Goal: Information Seeking & Learning: Learn about a topic

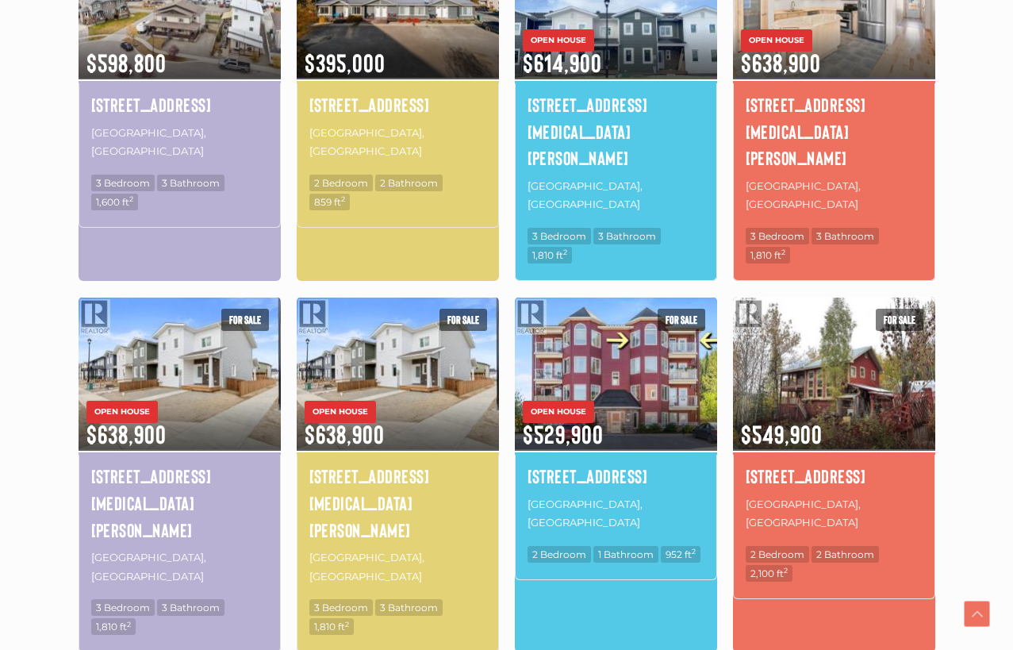
scroll to position [682, 0]
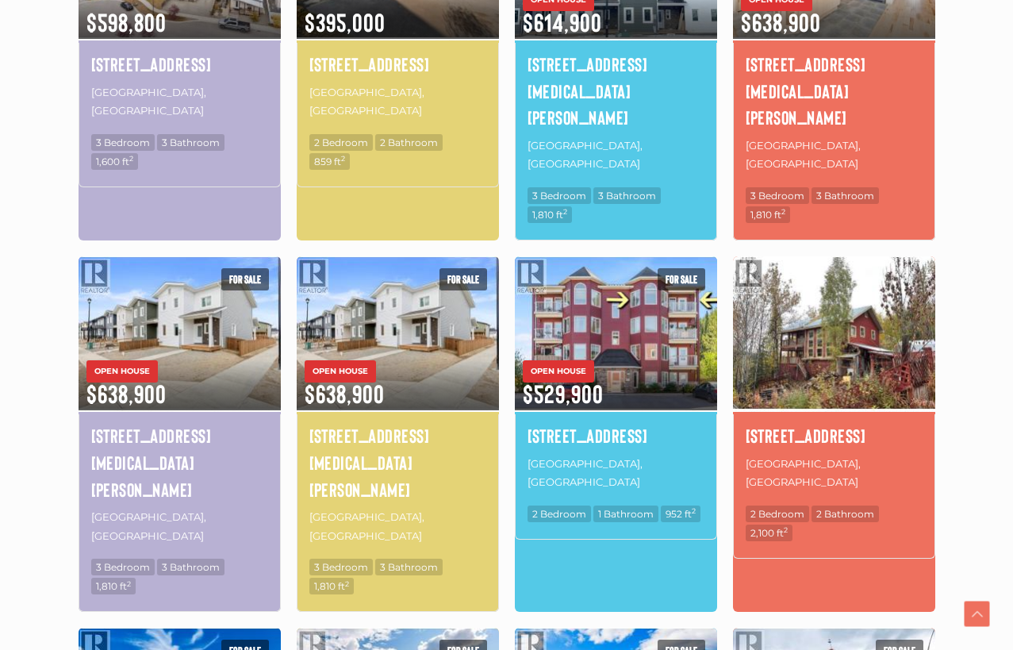
click at [877, 275] on img at bounding box center [834, 333] width 202 height 158
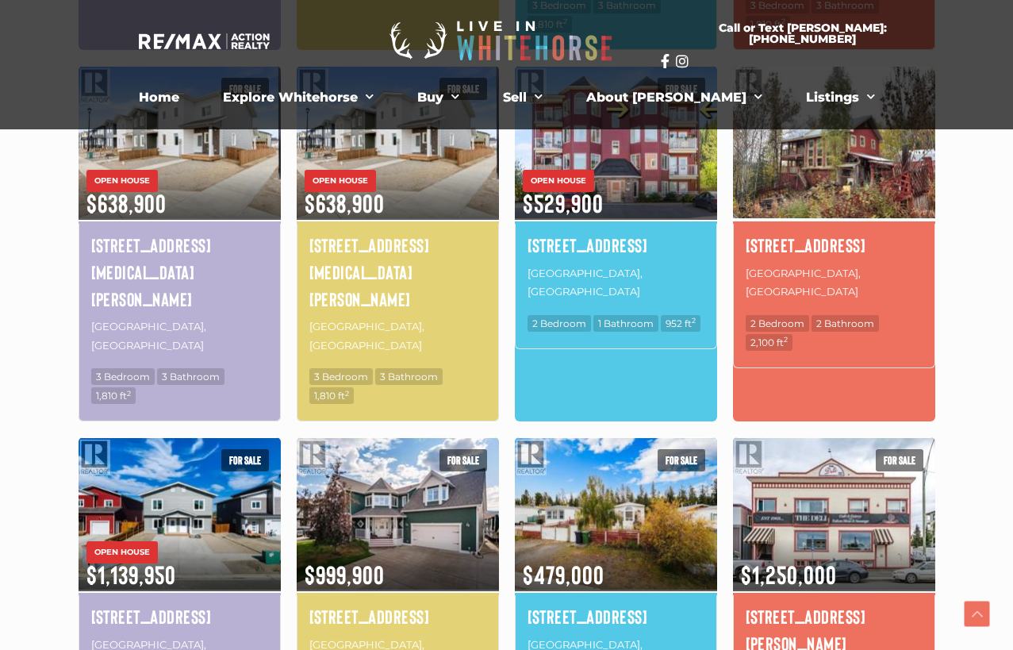
scroll to position [894, 0]
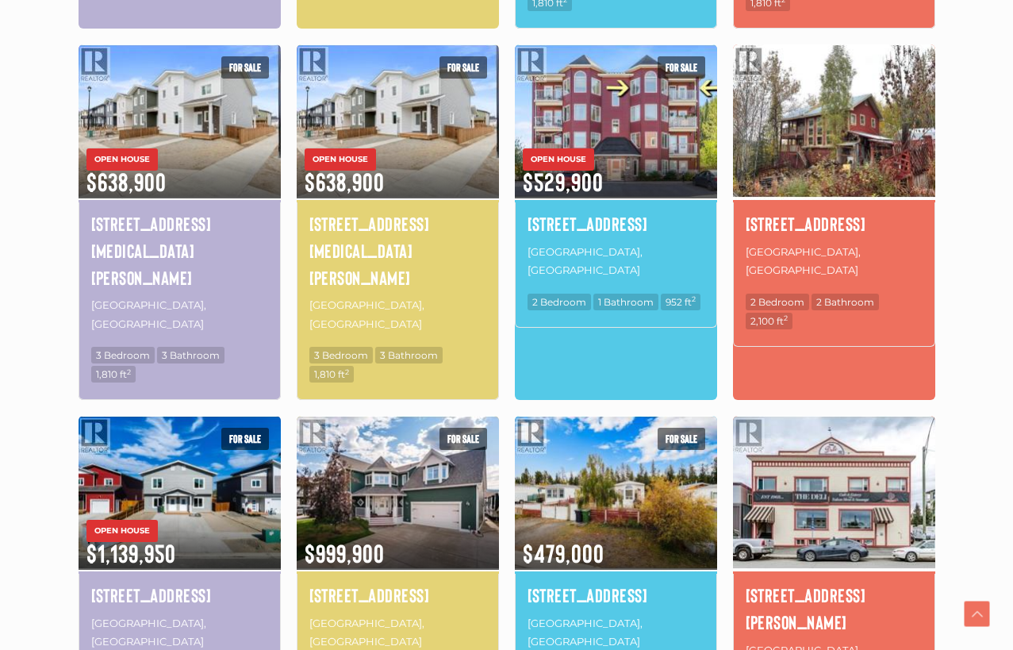
click at [876, 413] on img at bounding box center [834, 492] width 202 height 158
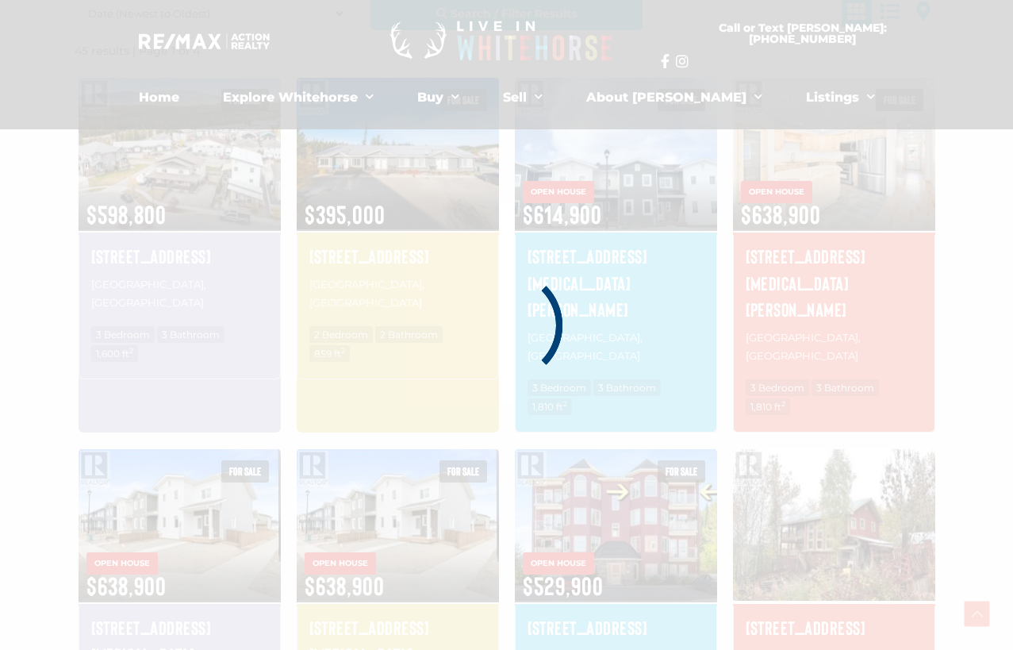
scroll to position [368, 0]
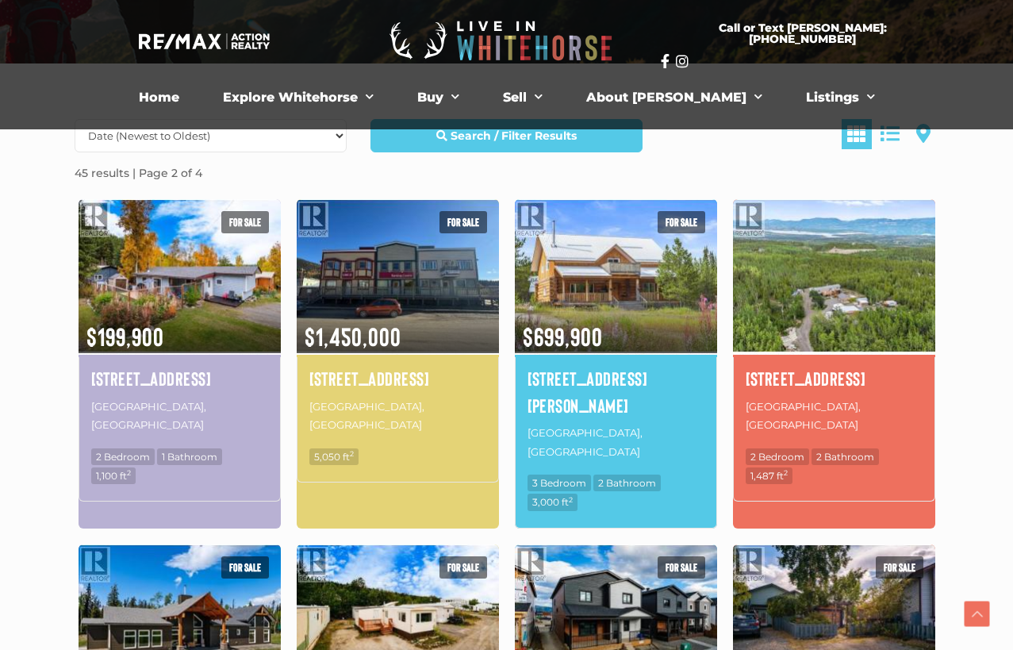
click at [825, 293] on img at bounding box center [834, 276] width 202 height 158
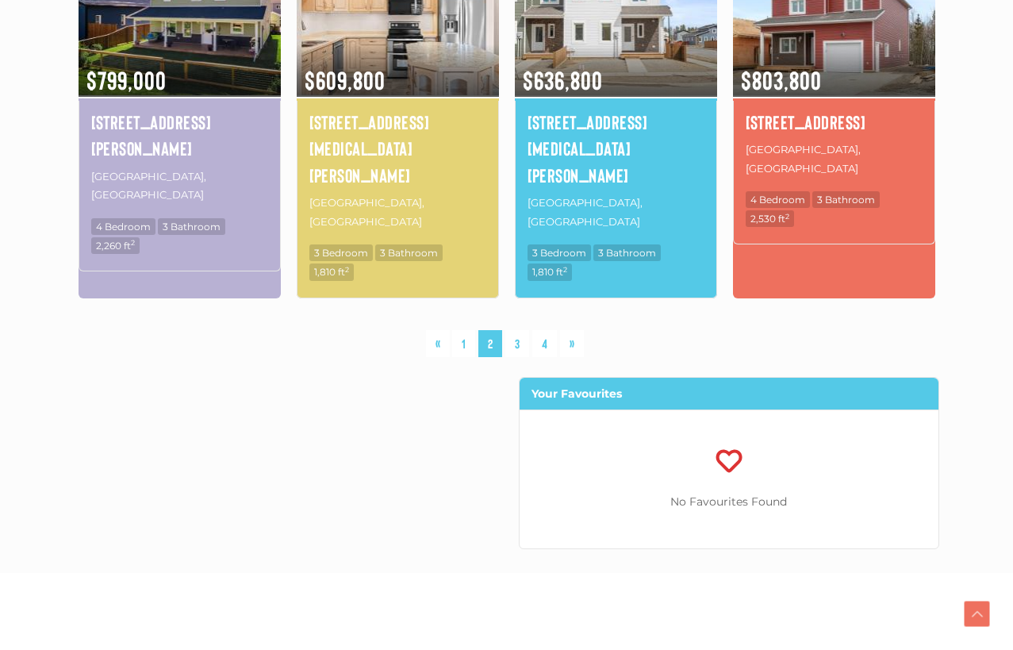
scroll to position [1297, 0]
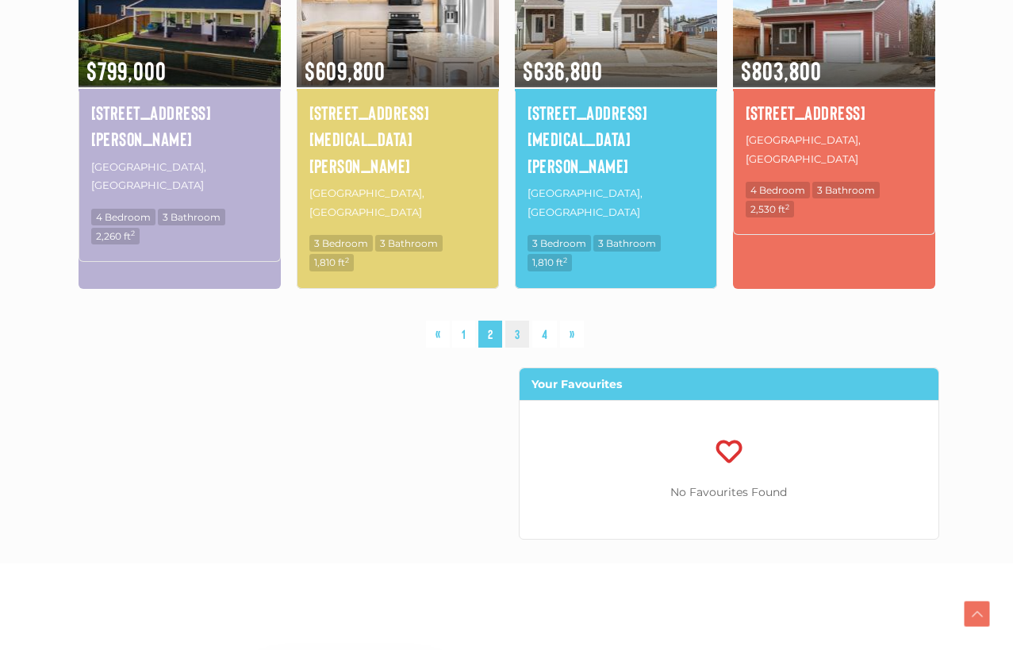
click at [521, 321] on link "3" at bounding box center [517, 335] width 24 height 28
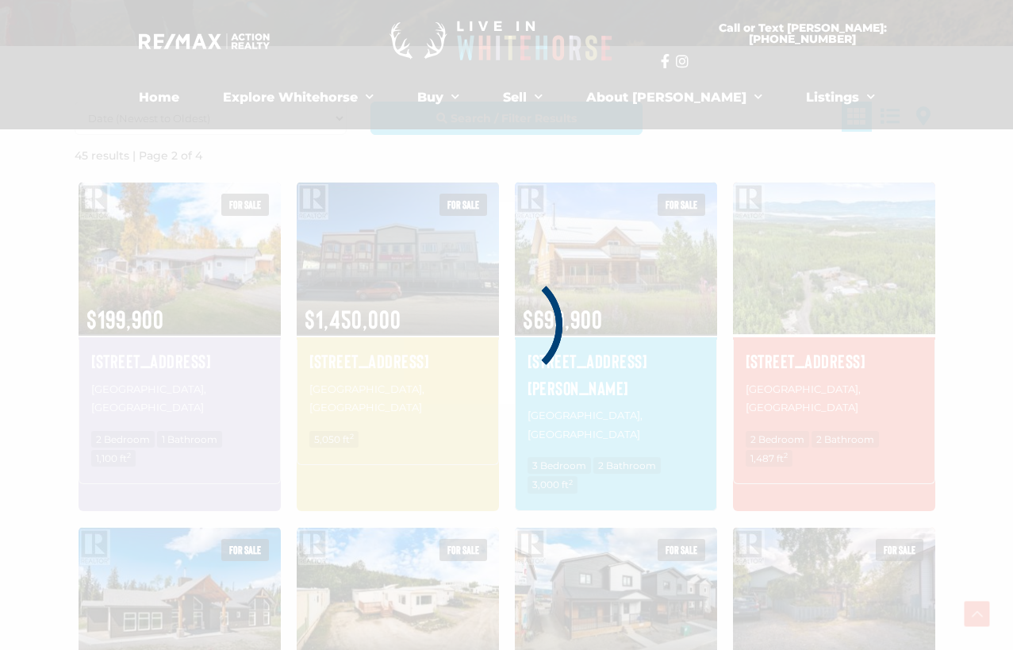
scroll to position [368, 0]
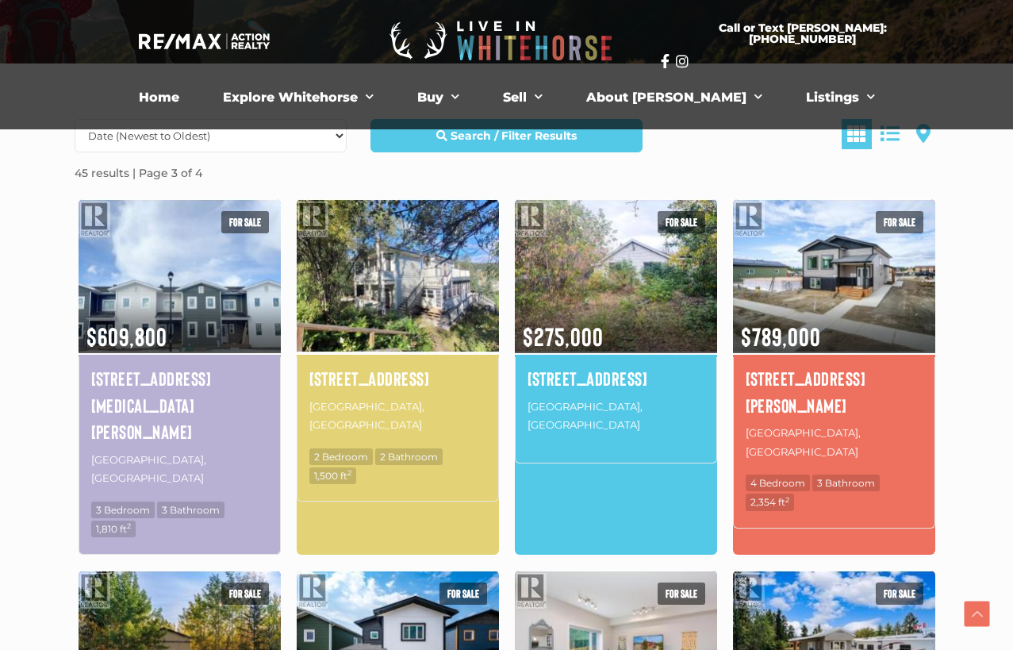
click at [431, 279] on img at bounding box center [398, 276] width 202 height 158
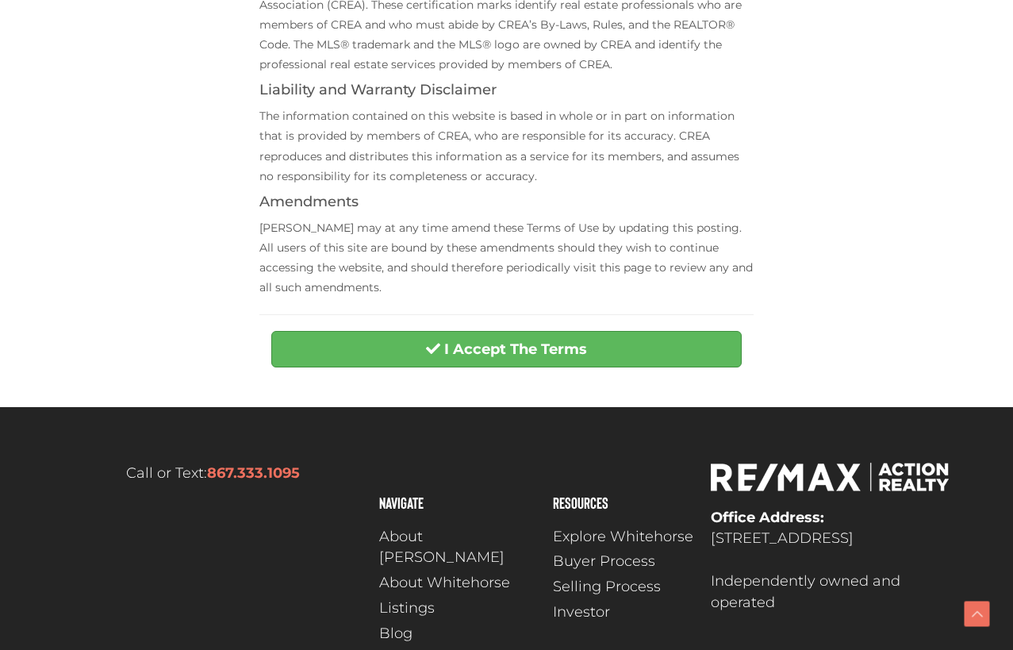
scroll to position [605, 0]
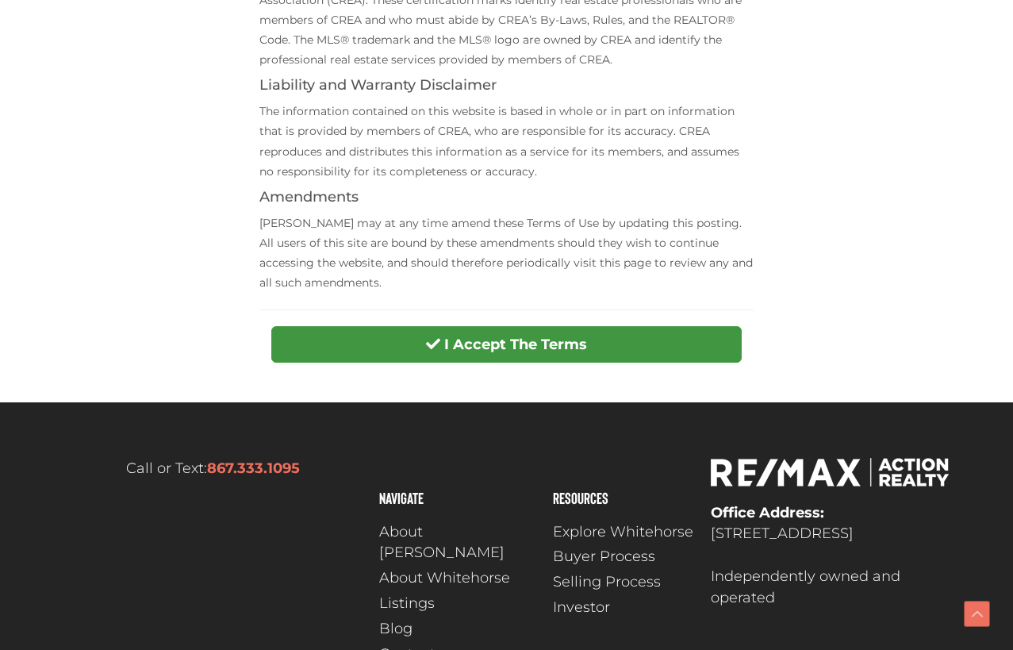
click at [708, 331] on button "I Accept The Terms" at bounding box center [506, 344] width 470 height 36
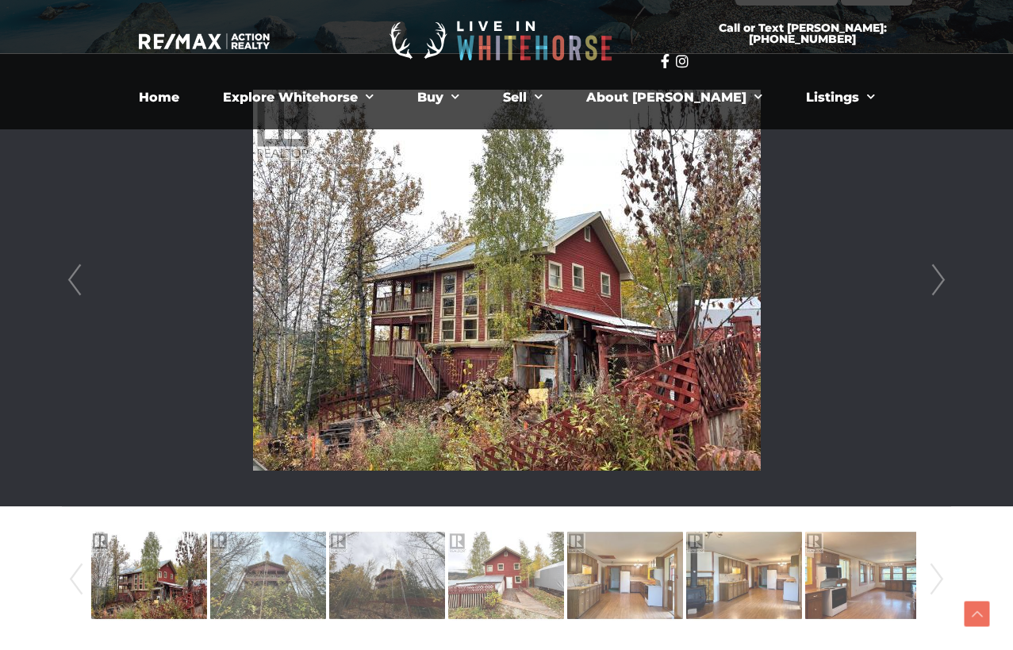
scroll to position [355, 0]
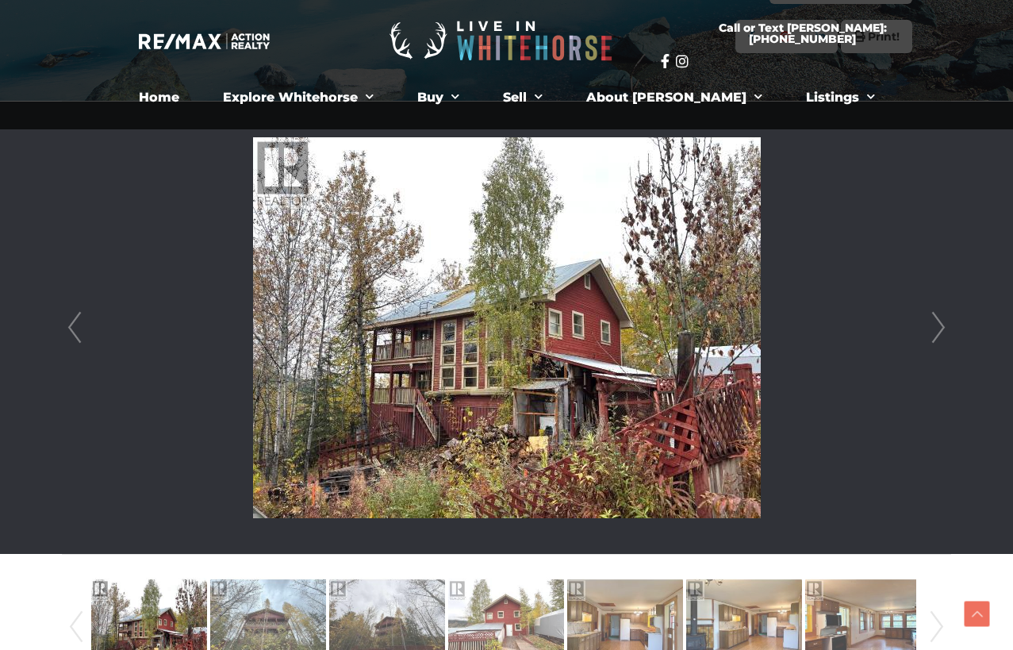
click at [931, 326] on link "Next" at bounding box center [939, 328] width 24 height 452
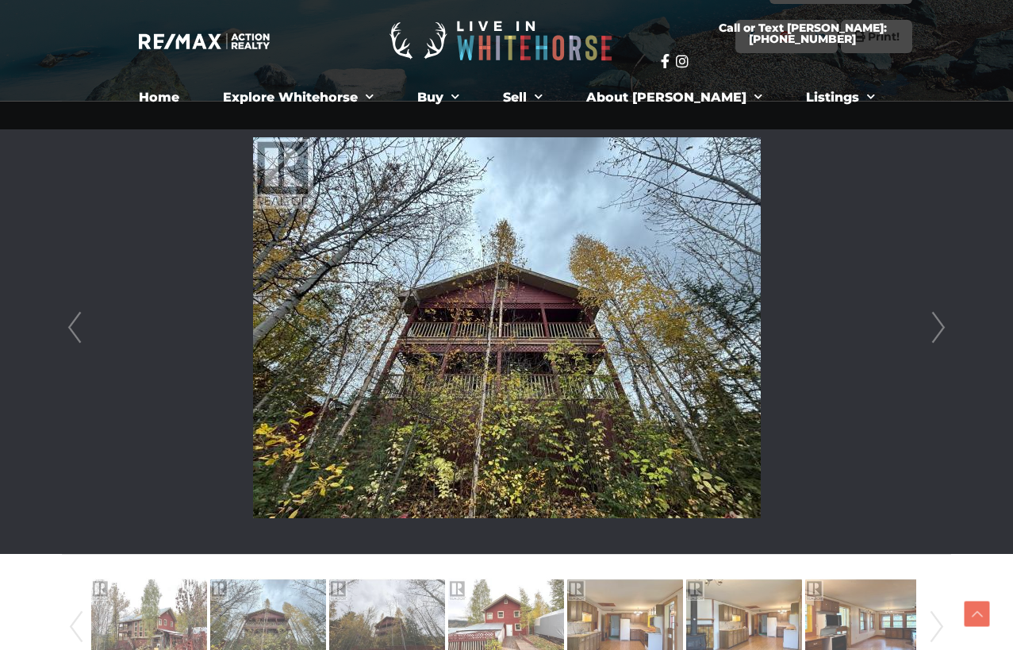
click at [931, 326] on link "Next" at bounding box center [939, 328] width 24 height 452
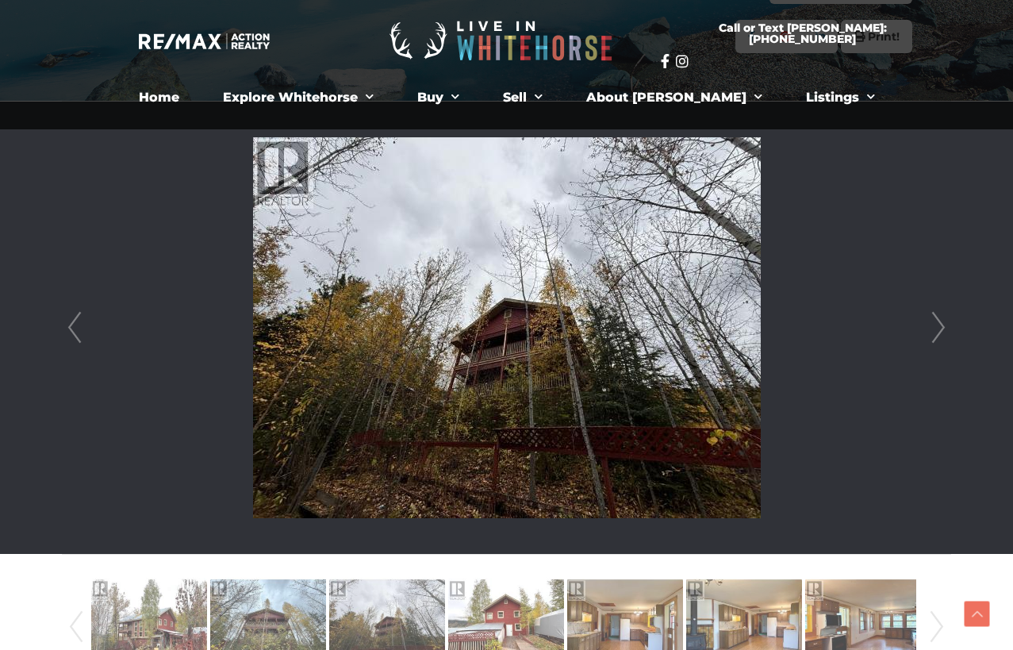
click at [931, 326] on link "Next" at bounding box center [939, 328] width 24 height 452
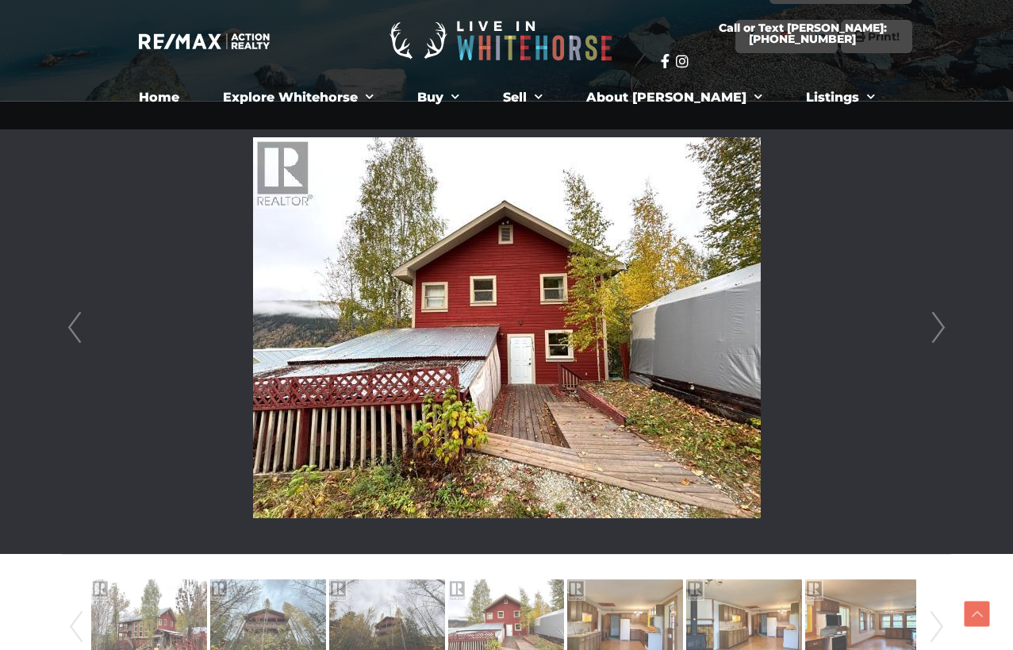
click at [931, 325] on link "Next" at bounding box center [939, 328] width 24 height 452
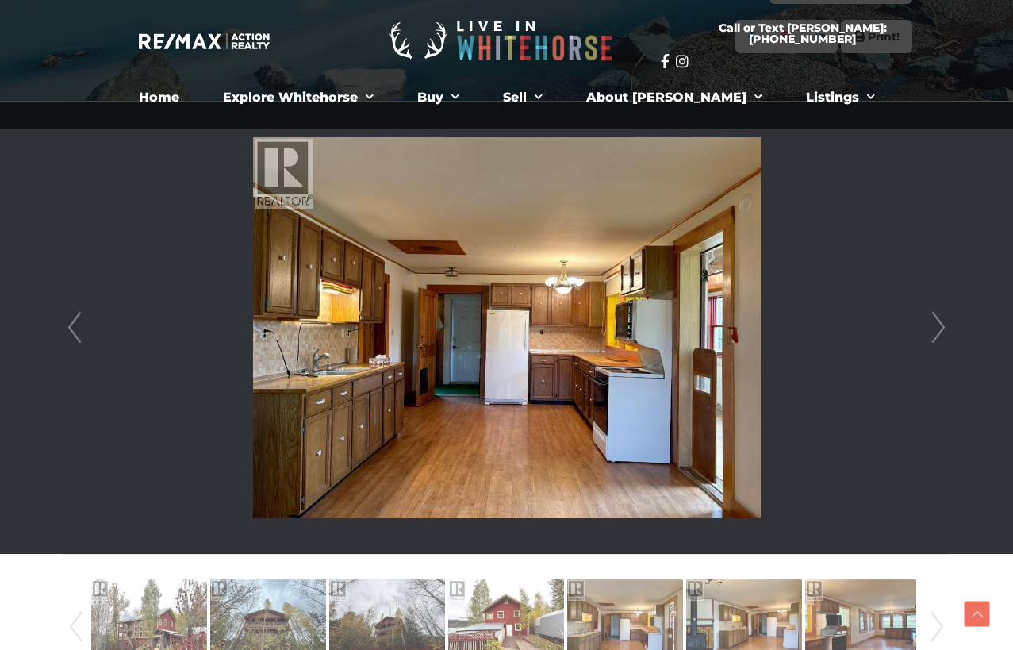
click at [931, 325] on link "Next" at bounding box center [939, 328] width 24 height 452
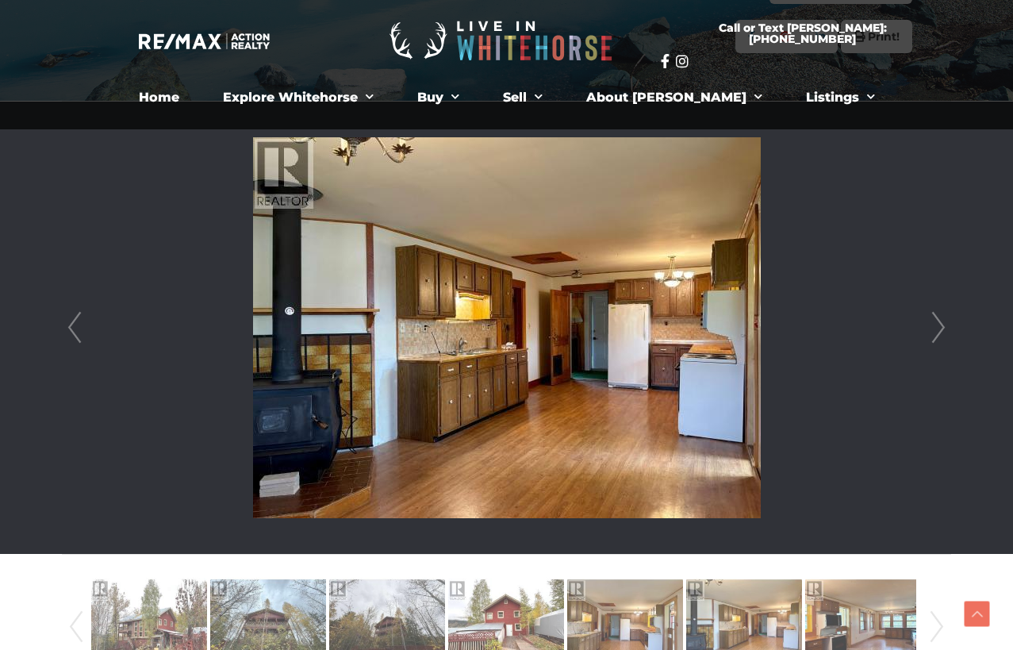
click at [931, 325] on link "Next" at bounding box center [939, 328] width 24 height 452
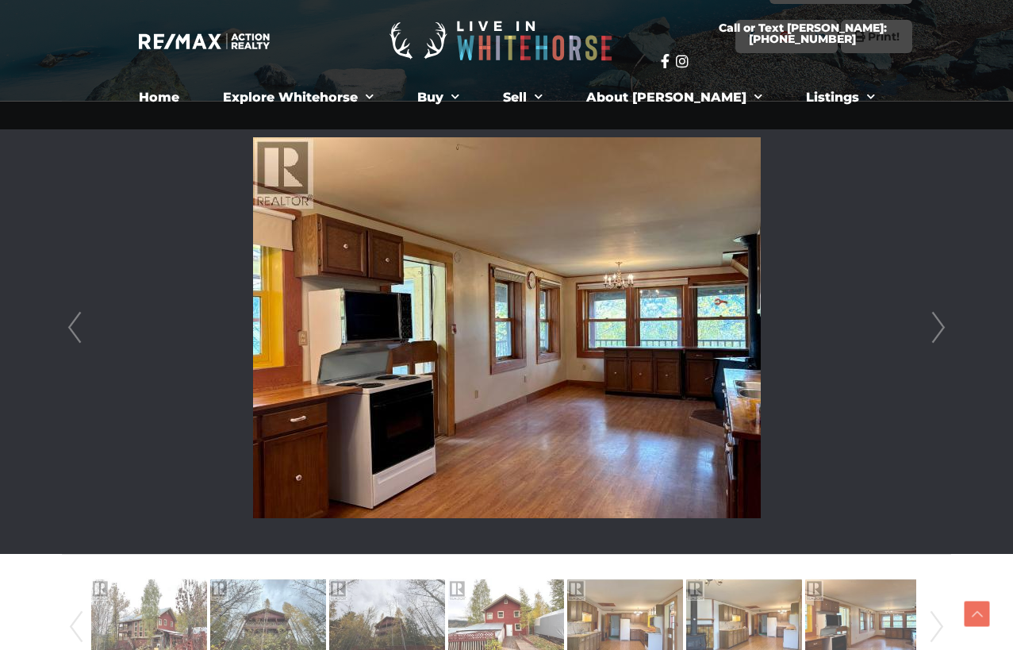
click at [931, 325] on link "Next" at bounding box center [939, 328] width 24 height 452
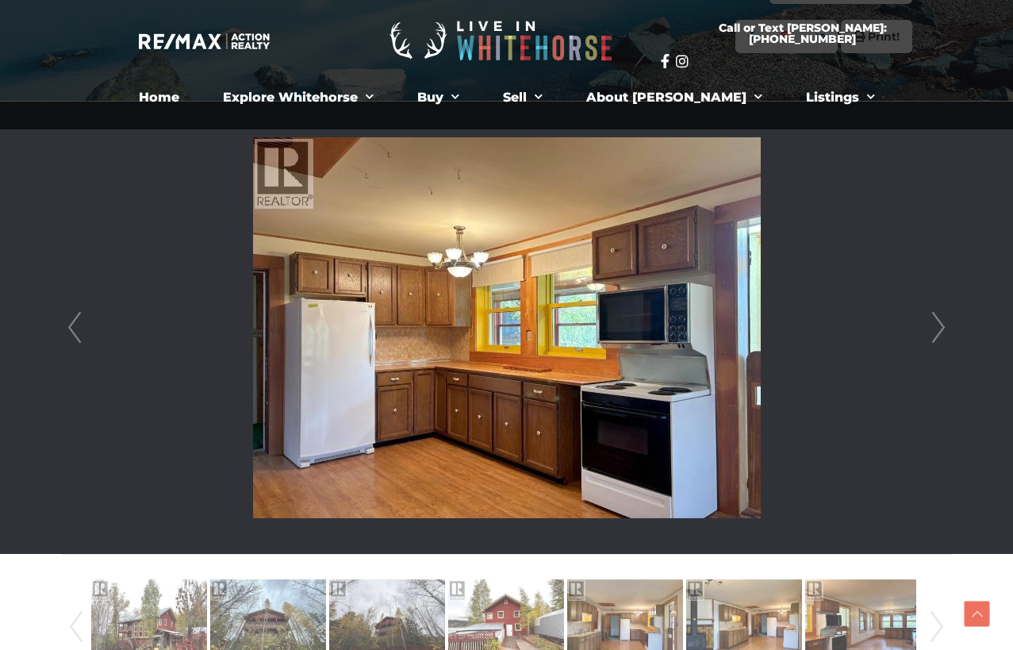
click at [931, 325] on link "Next" at bounding box center [939, 328] width 24 height 452
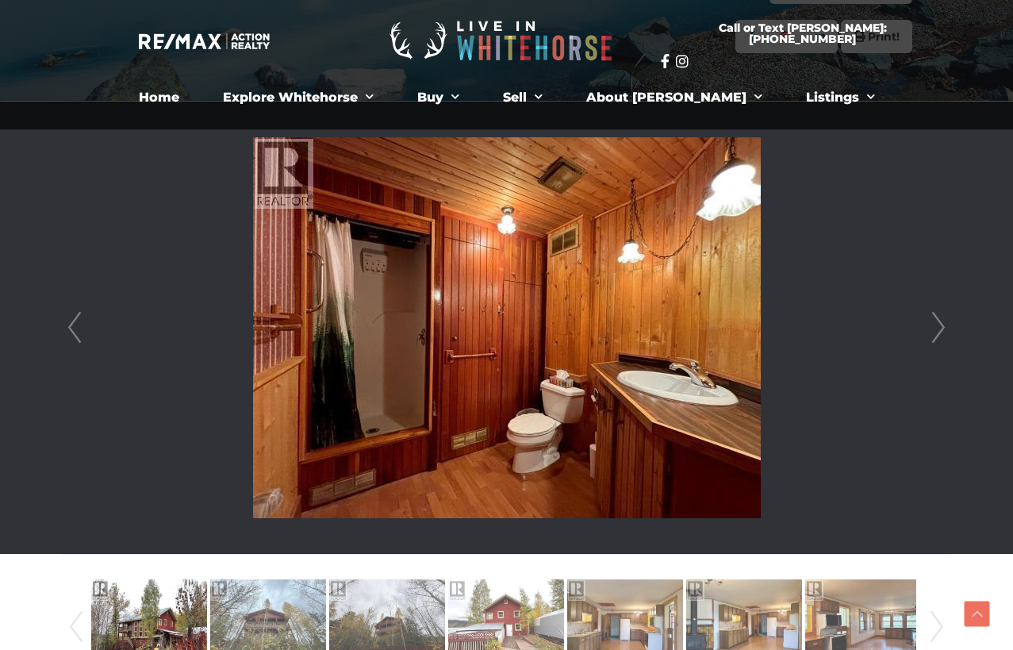
click at [931, 325] on link "Next" at bounding box center [939, 328] width 24 height 452
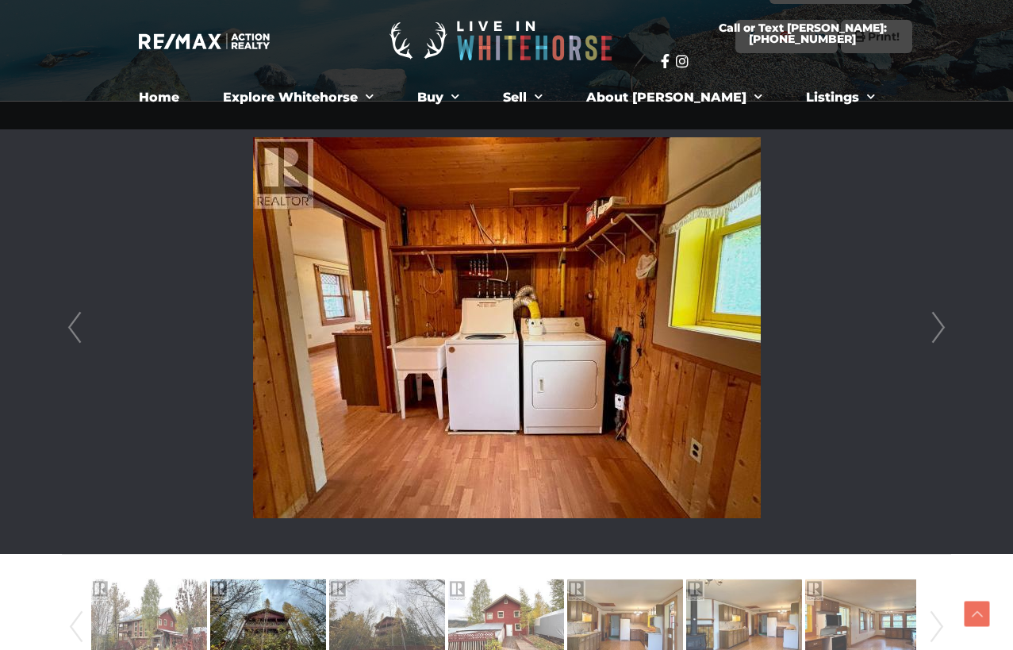
click at [931, 325] on link "Next" at bounding box center [939, 328] width 24 height 452
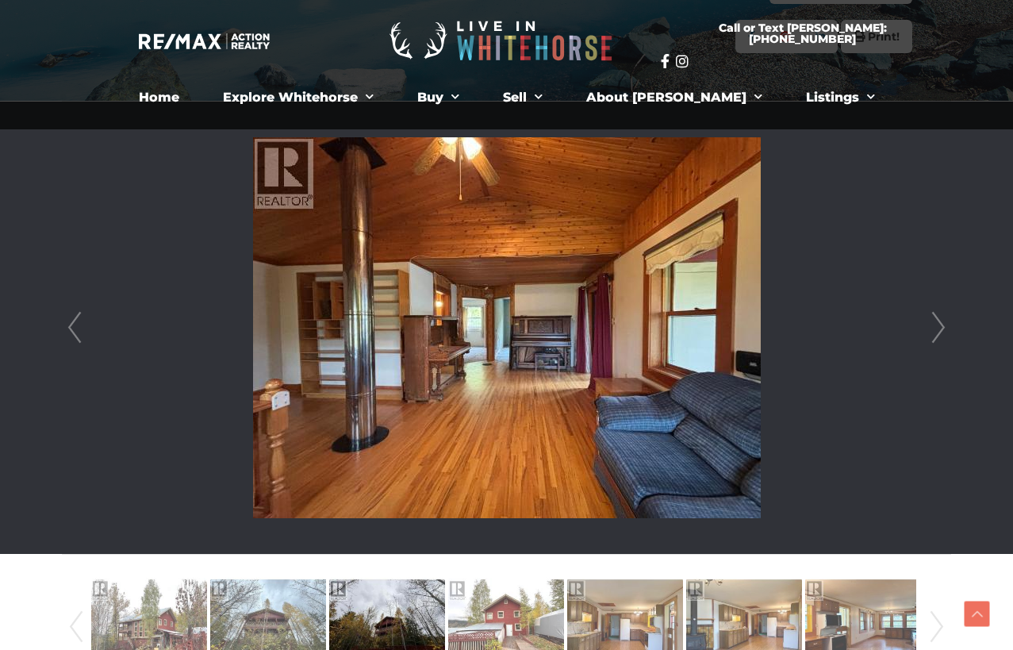
click at [931, 325] on link "Next" at bounding box center [939, 328] width 24 height 452
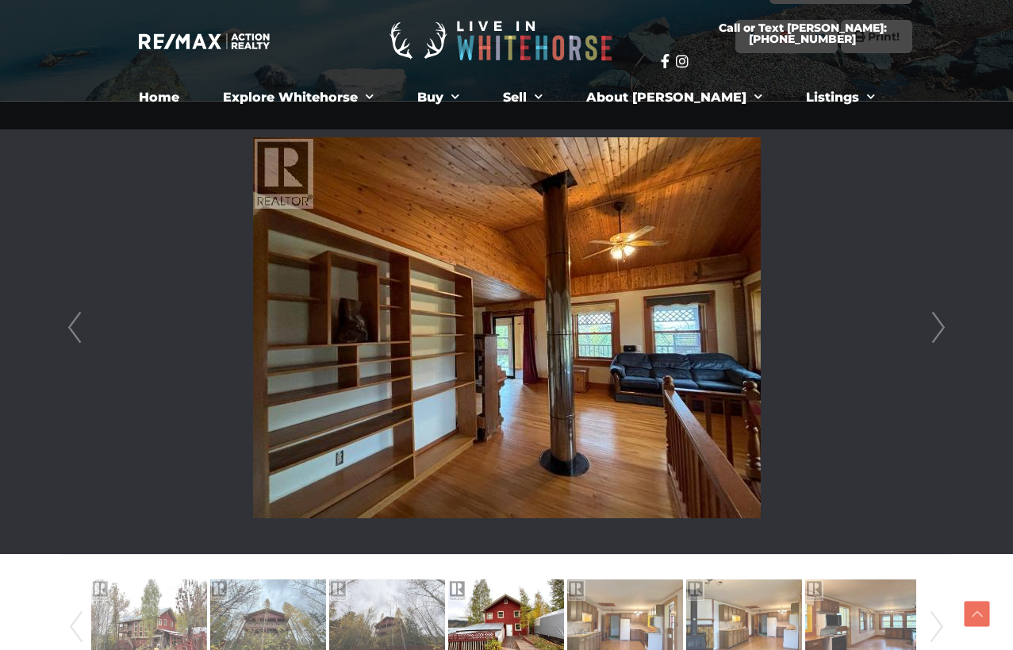
click at [931, 325] on link "Next" at bounding box center [939, 328] width 24 height 452
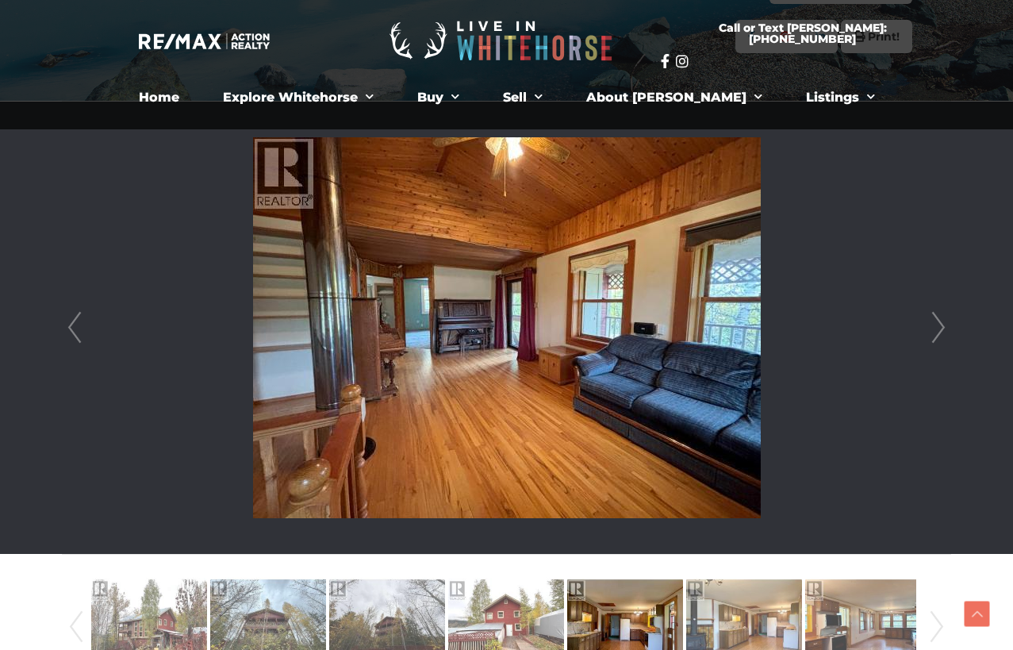
click at [931, 325] on link "Next" at bounding box center [939, 328] width 24 height 452
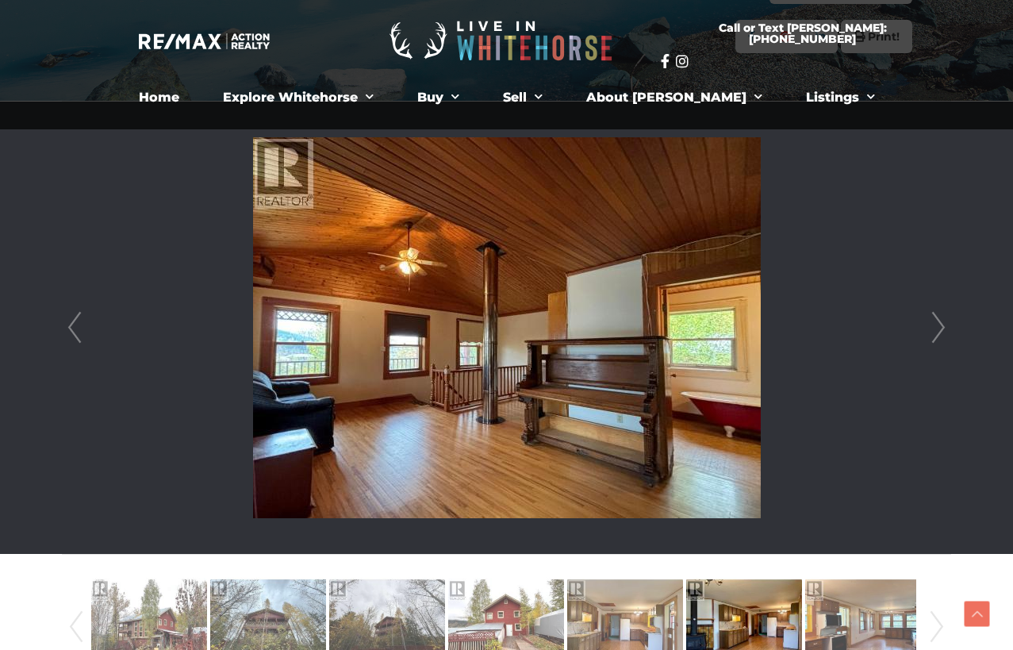
click at [931, 325] on link "Next" at bounding box center [939, 328] width 24 height 452
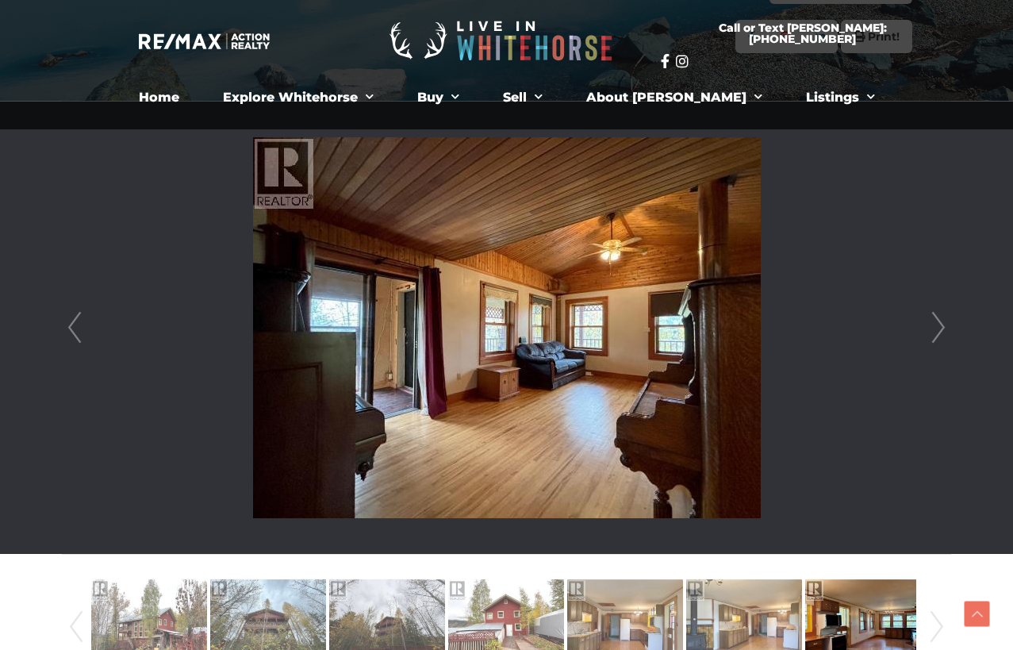
click at [931, 325] on link "Next" at bounding box center [939, 328] width 24 height 452
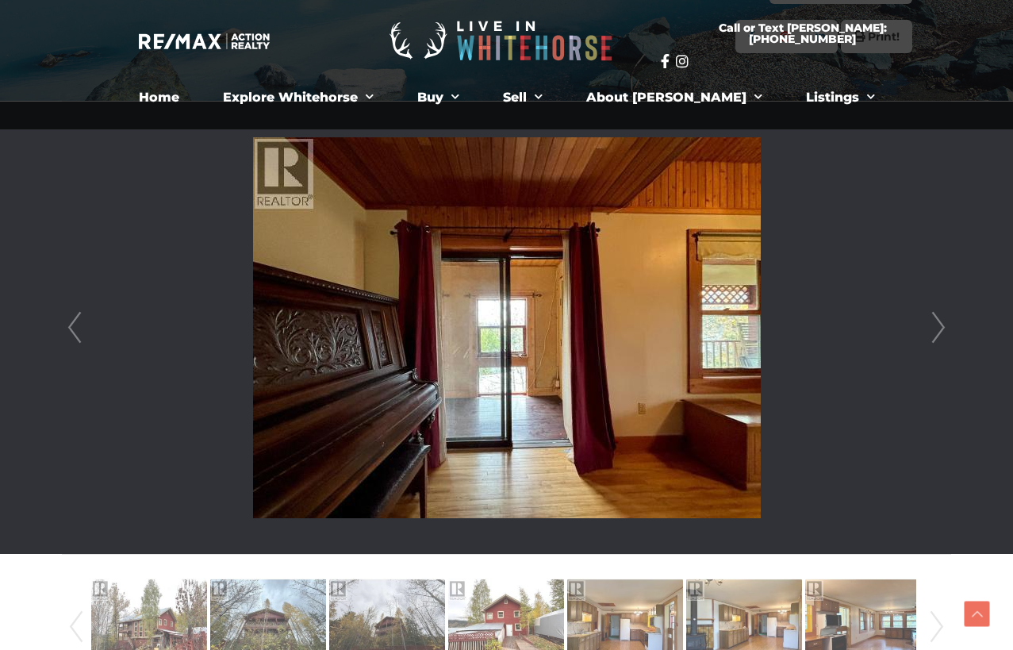
click at [931, 325] on link "Next" at bounding box center [939, 328] width 24 height 452
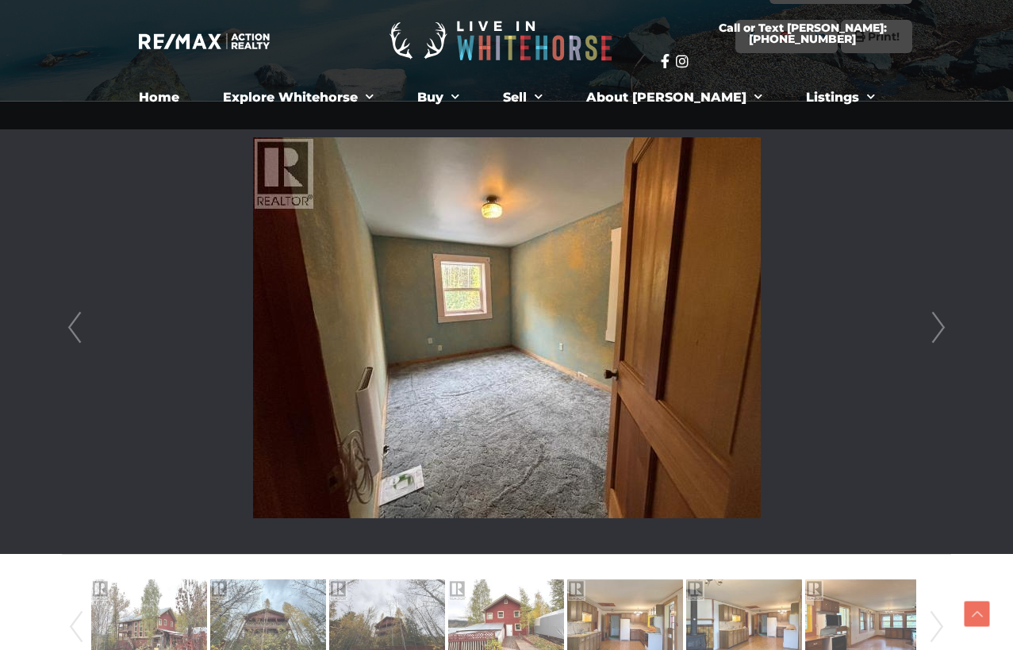
click at [931, 325] on link "Next" at bounding box center [939, 328] width 24 height 452
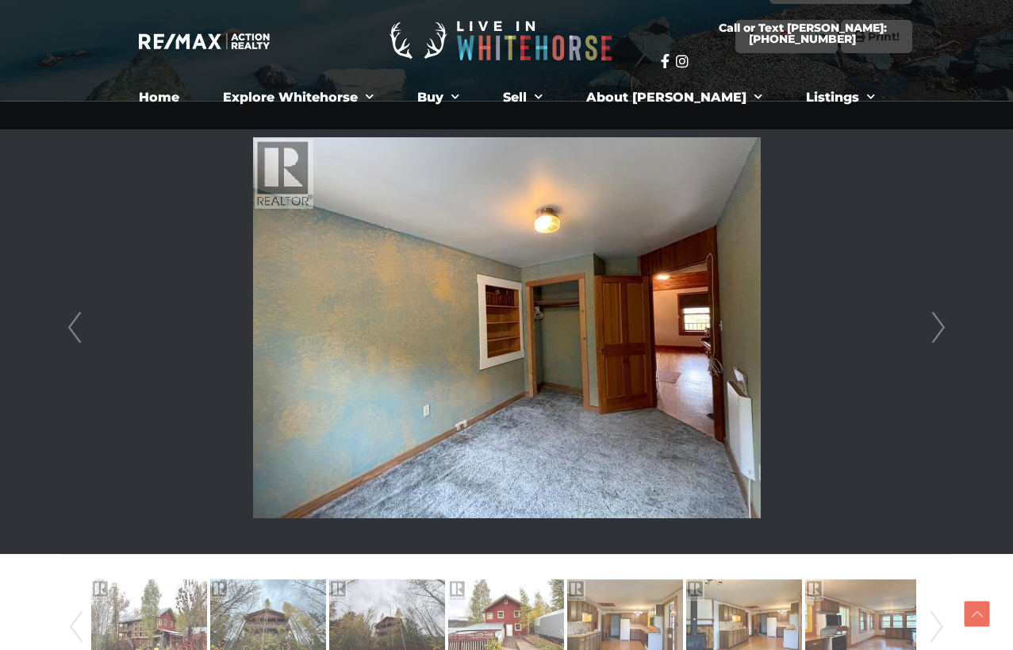
click at [931, 325] on link "Next" at bounding box center [939, 328] width 24 height 452
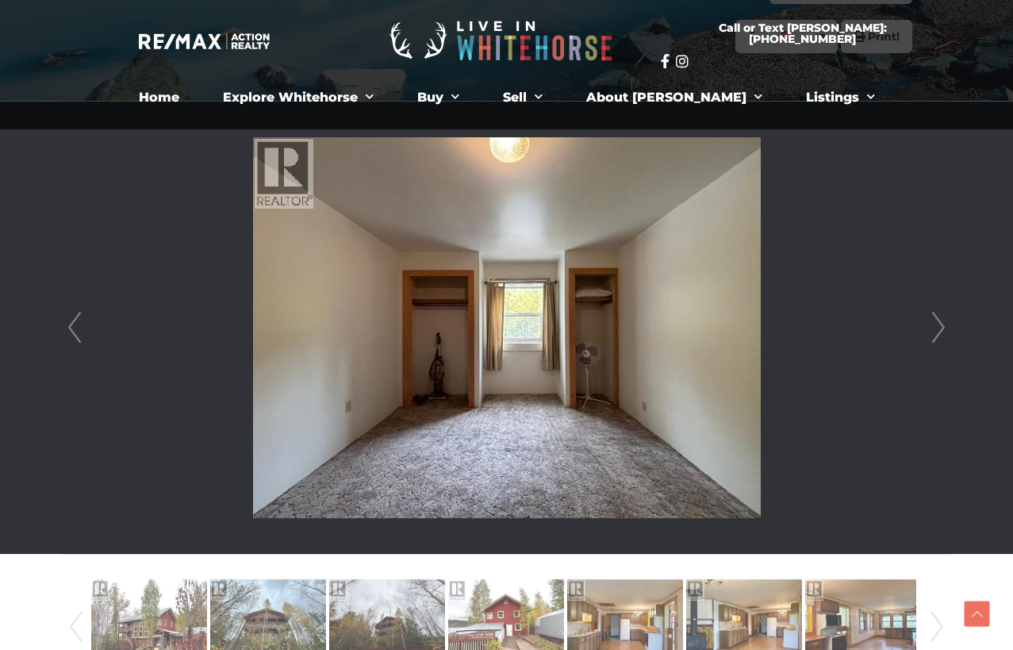
click at [931, 325] on link "Next" at bounding box center [939, 328] width 24 height 452
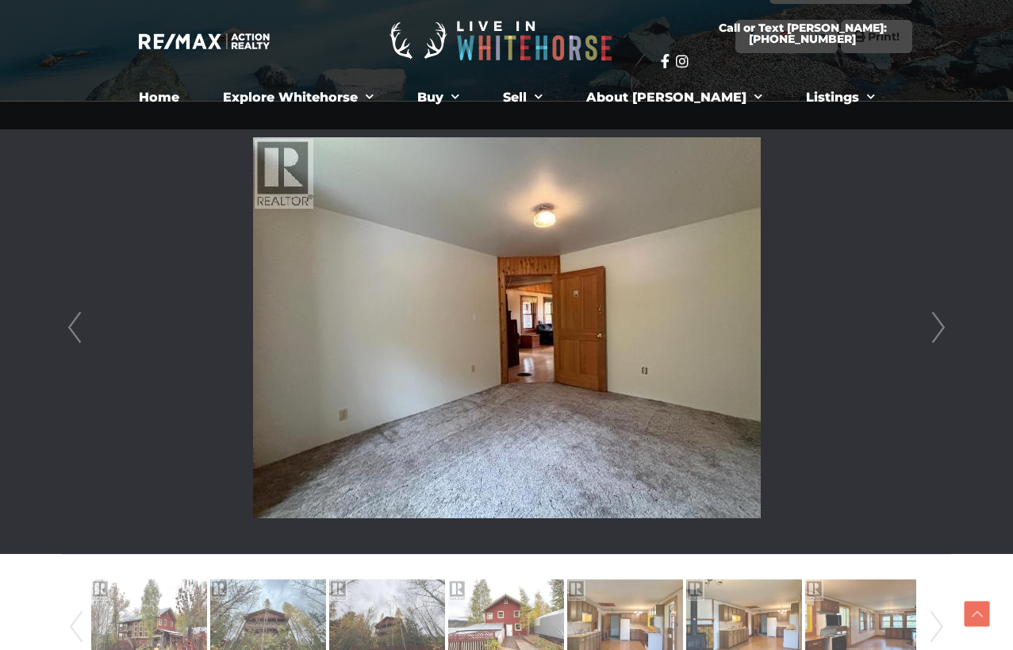
click at [931, 325] on link "Next" at bounding box center [939, 328] width 24 height 452
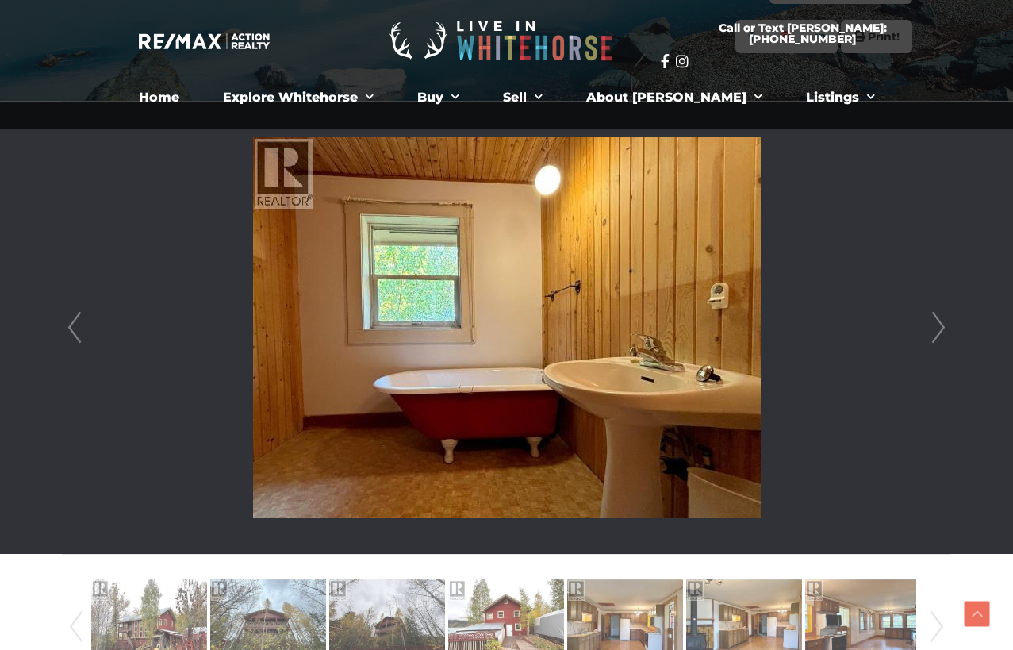
click at [931, 325] on link "Next" at bounding box center [939, 328] width 24 height 452
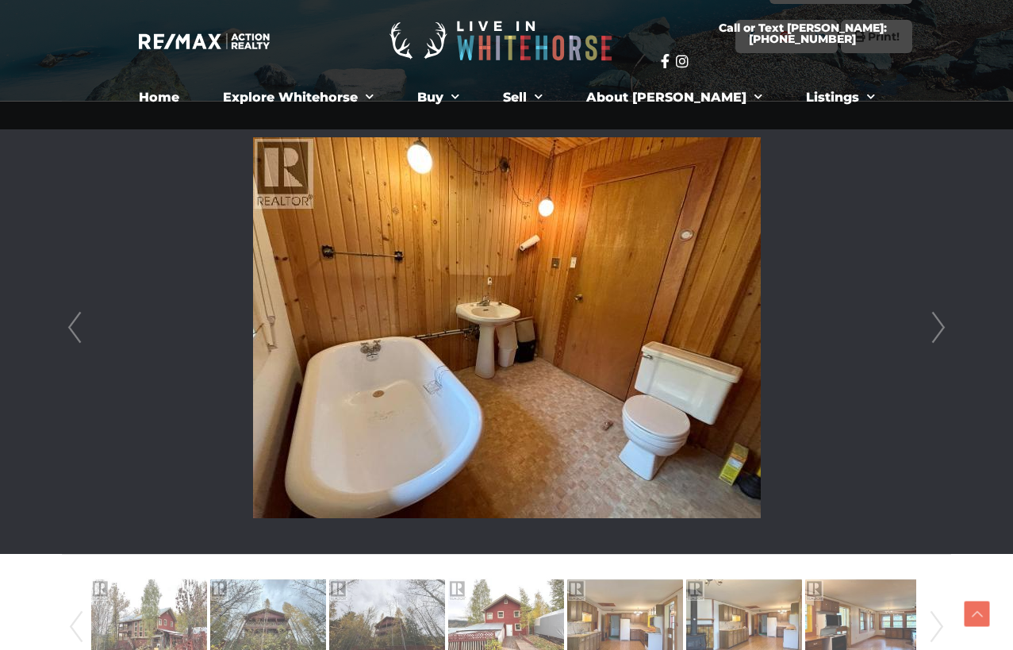
click at [931, 325] on link "Next" at bounding box center [939, 328] width 24 height 452
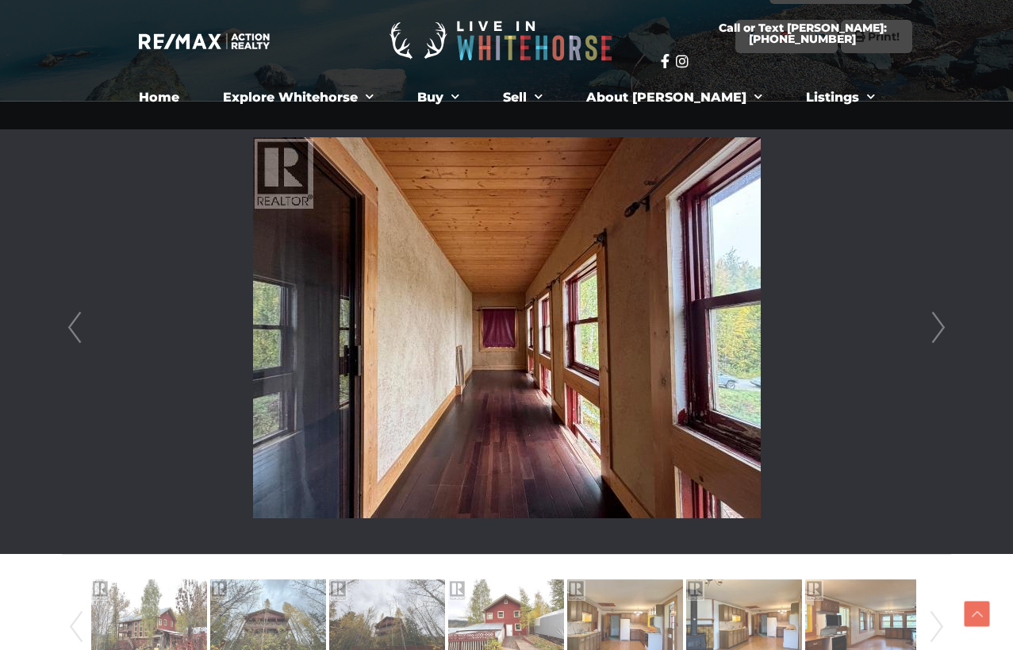
click at [931, 325] on link "Next" at bounding box center [939, 328] width 24 height 452
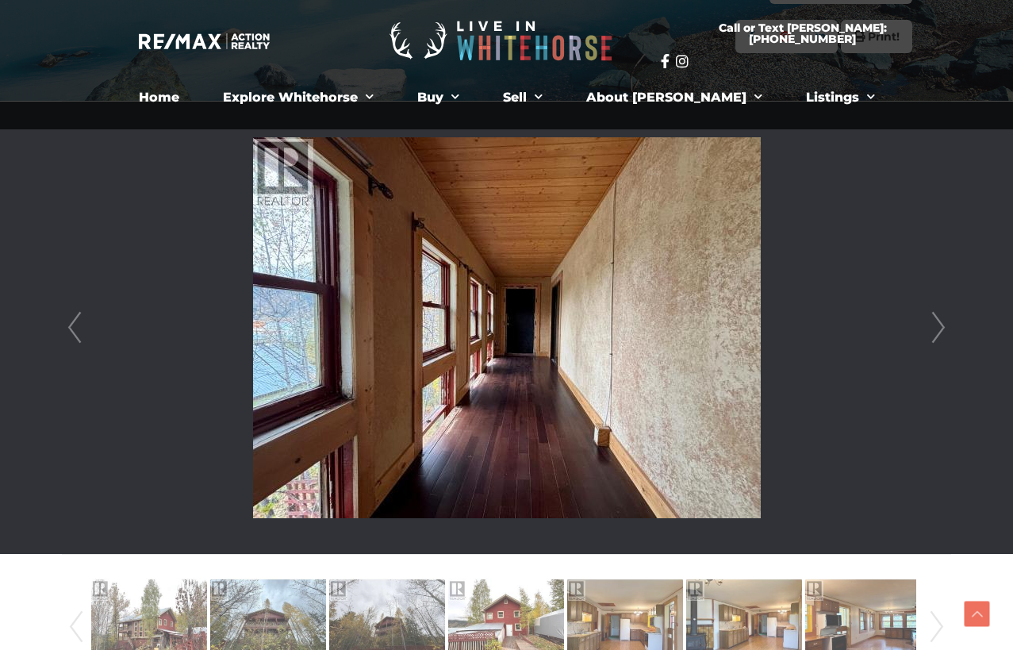
click at [931, 325] on link "Next" at bounding box center [939, 328] width 24 height 452
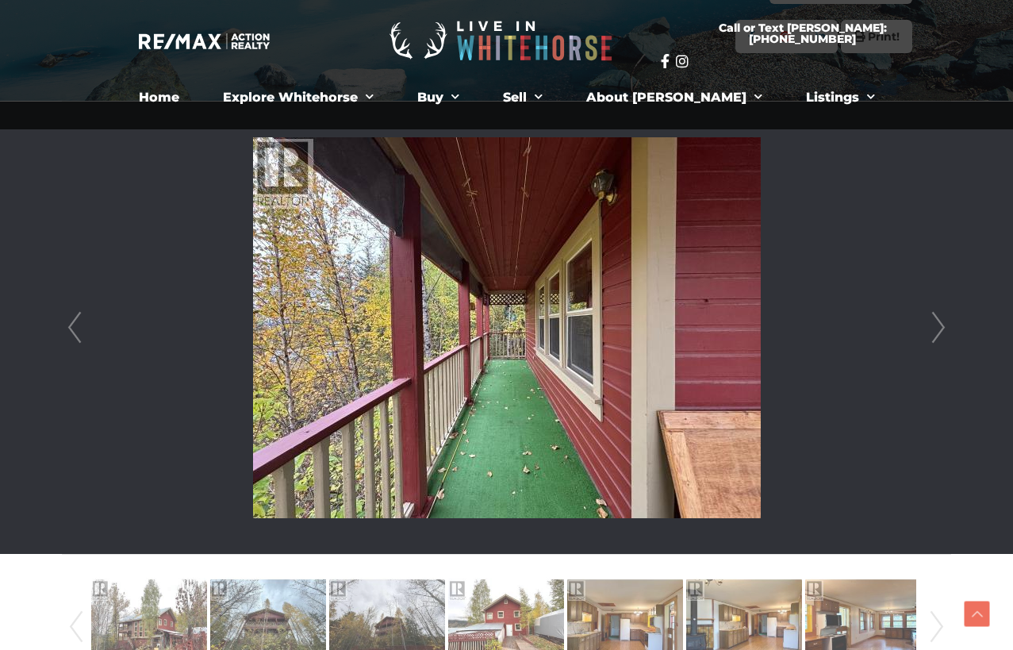
click at [931, 325] on link "Next" at bounding box center [939, 328] width 24 height 452
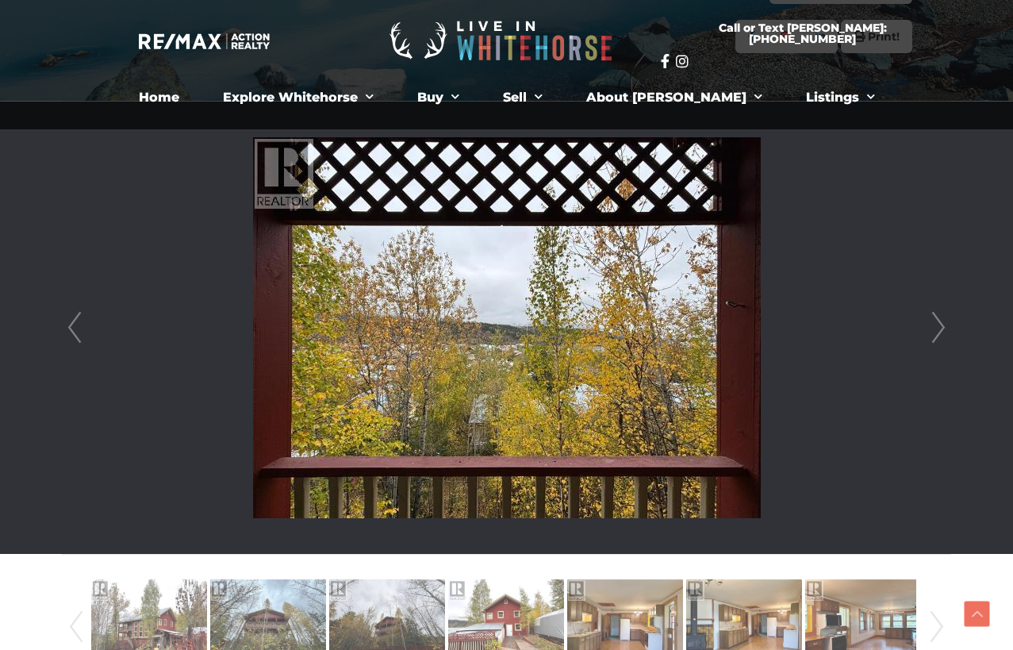
click at [931, 325] on link "Next" at bounding box center [939, 328] width 24 height 452
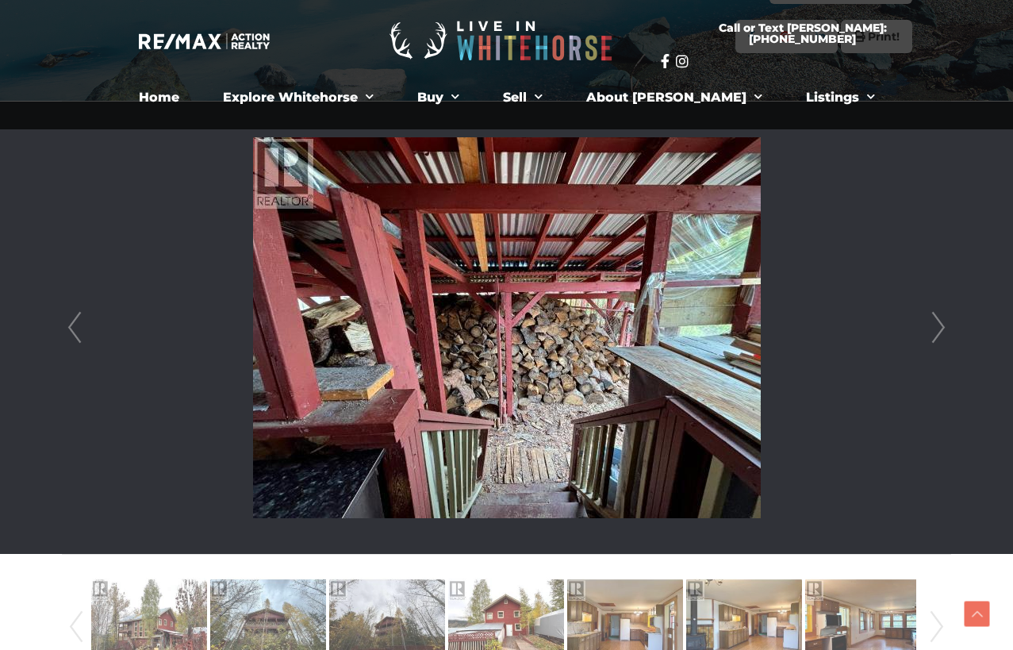
click at [931, 325] on link "Next" at bounding box center [939, 328] width 24 height 452
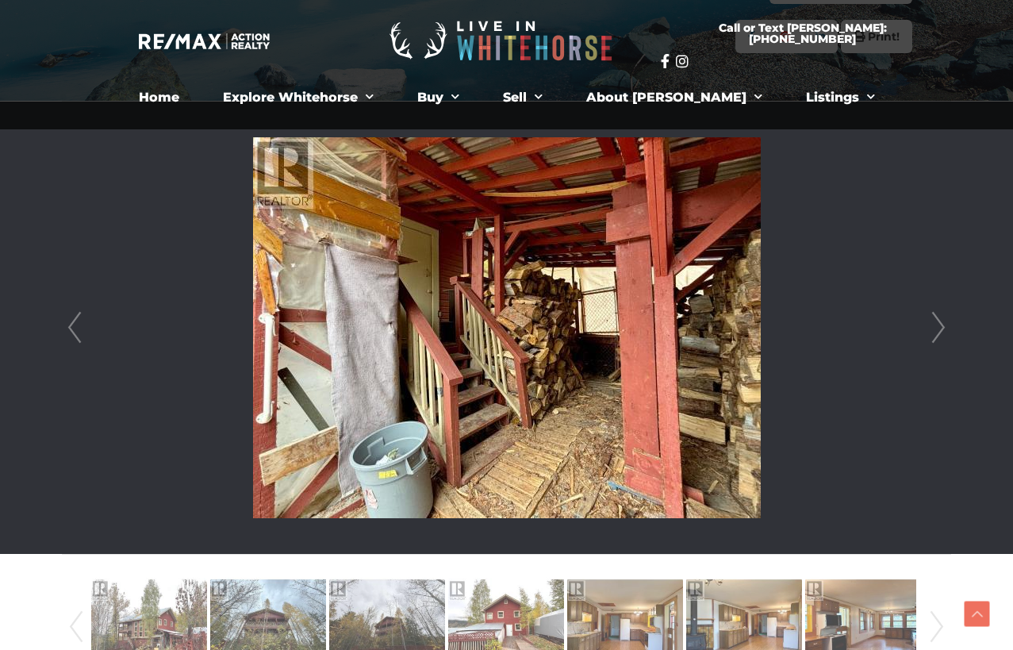
click at [931, 325] on link "Next" at bounding box center [939, 328] width 24 height 452
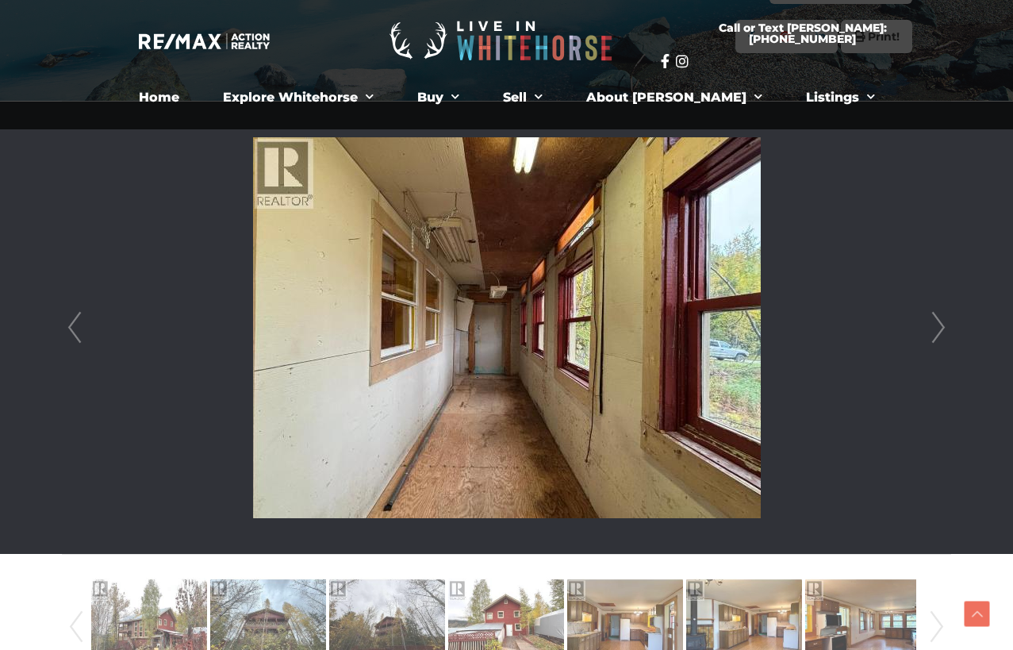
click at [931, 325] on link "Next" at bounding box center [939, 328] width 24 height 452
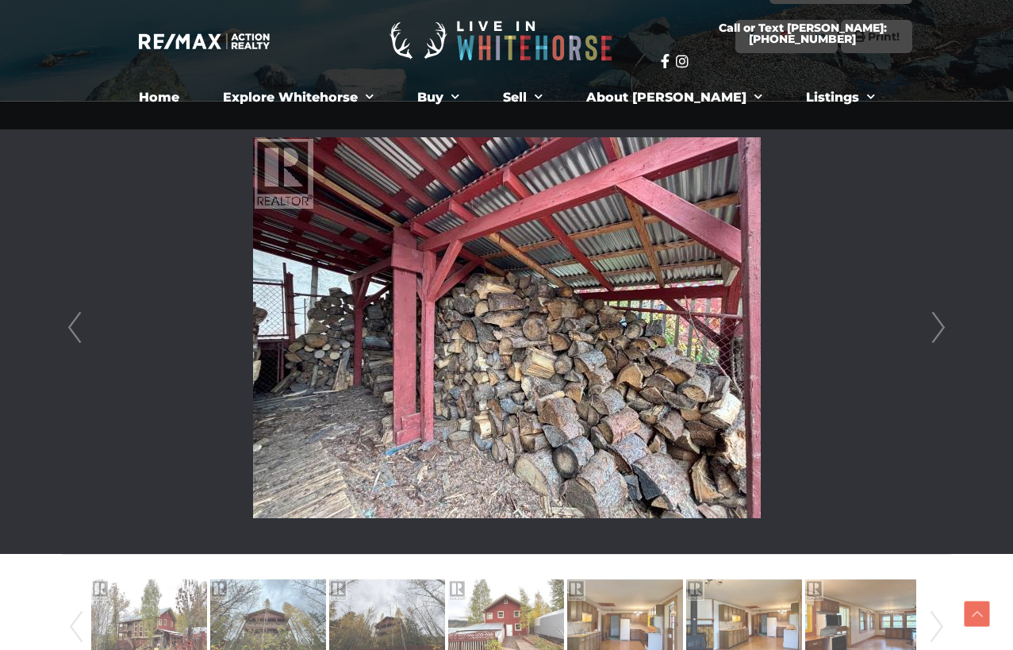
click at [931, 325] on link "Next" at bounding box center [939, 328] width 24 height 452
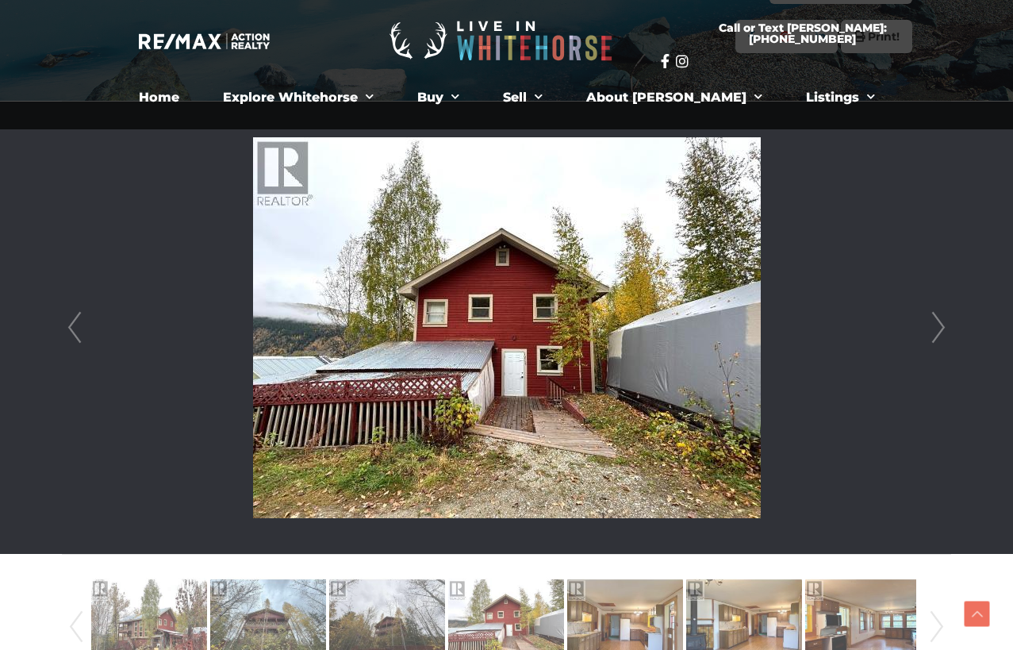
click at [931, 325] on link "Next" at bounding box center [939, 328] width 24 height 452
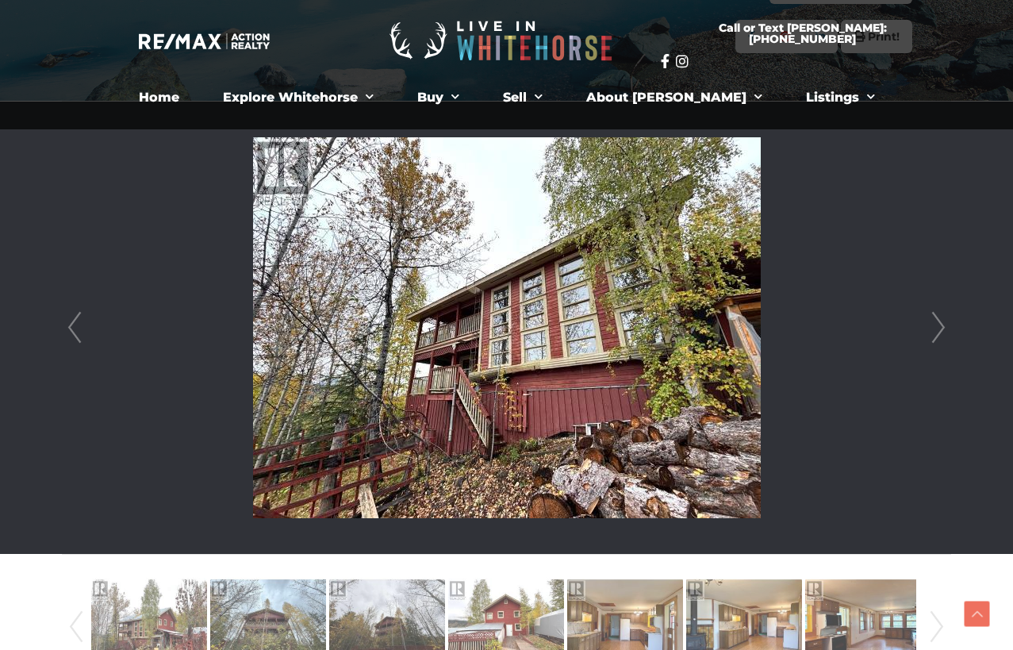
click at [928, 332] on link "Next" at bounding box center [939, 328] width 24 height 452
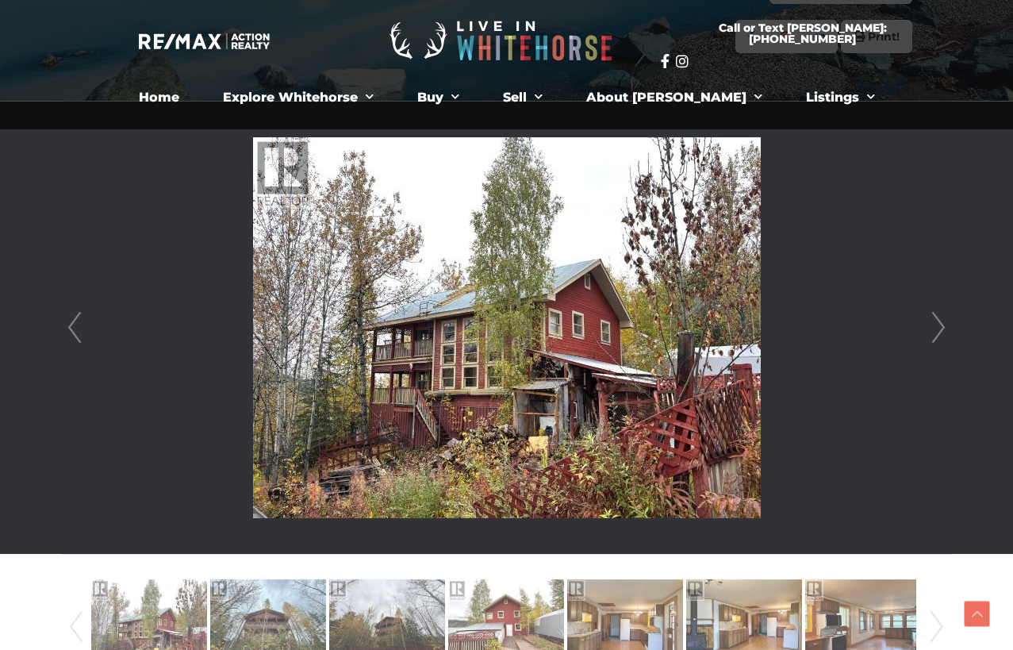
click at [928, 332] on link "Next" at bounding box center [939, 328] width 24 height 452
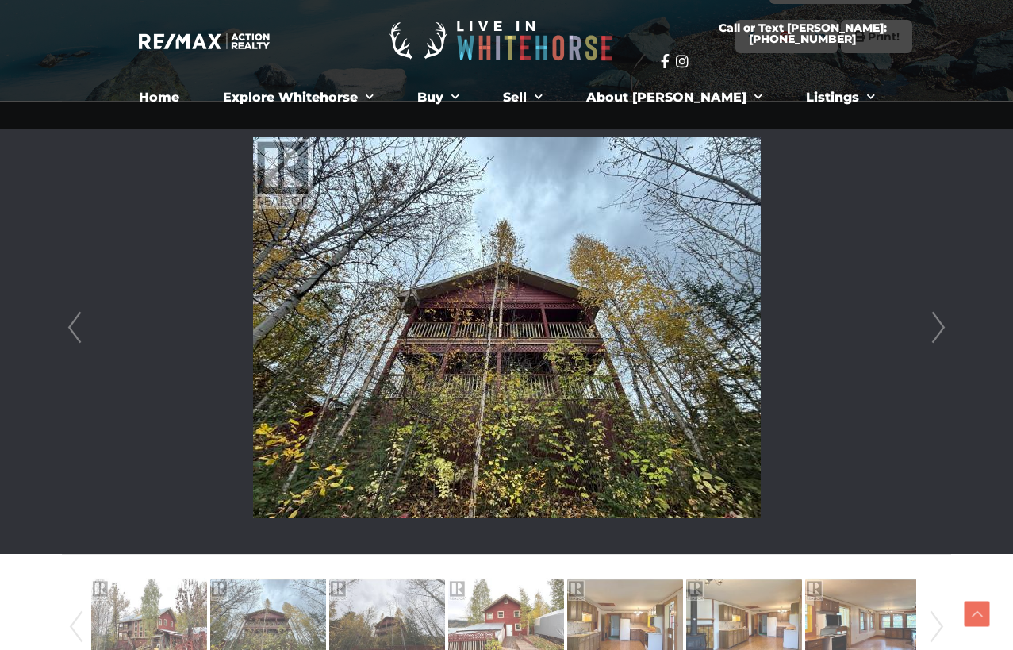
click at [928, 332] on link "Next" at bounding box center [939, 328] width 24 height 452
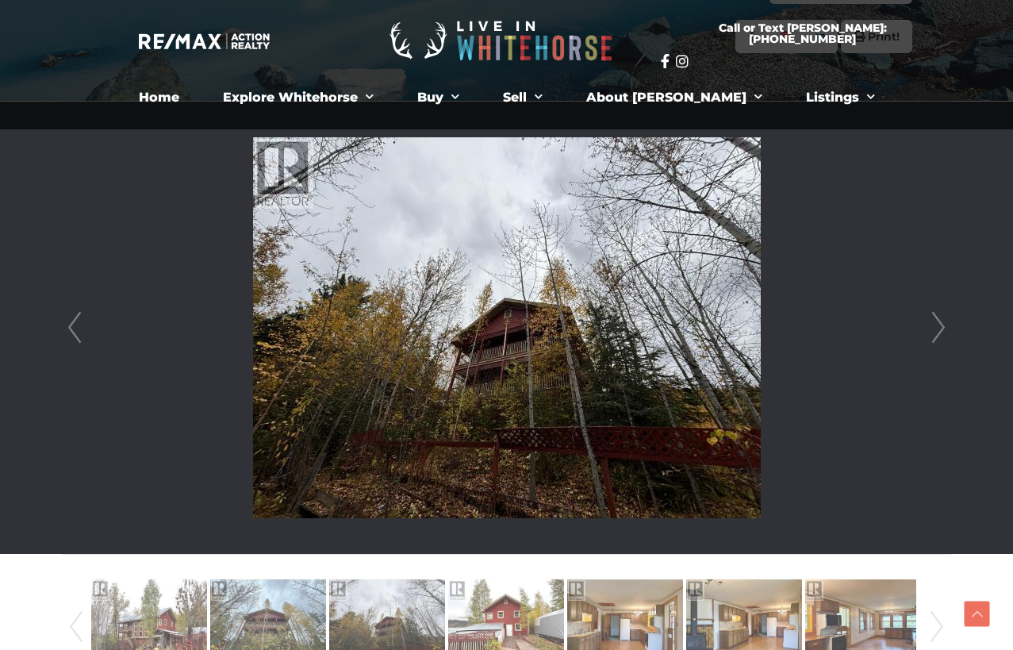
click at [928, 332] on link "Next" at bounding box center [939, 328] width 24 height 452
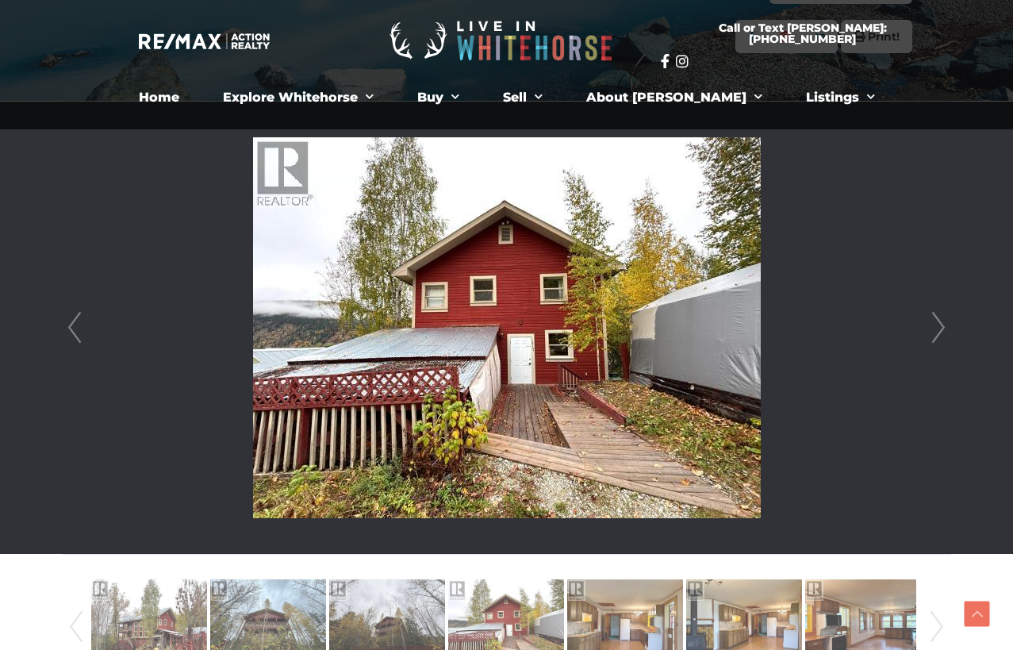
click at [928, 332] on link "Next" at bounding box center [939, 328] width 24 height 452
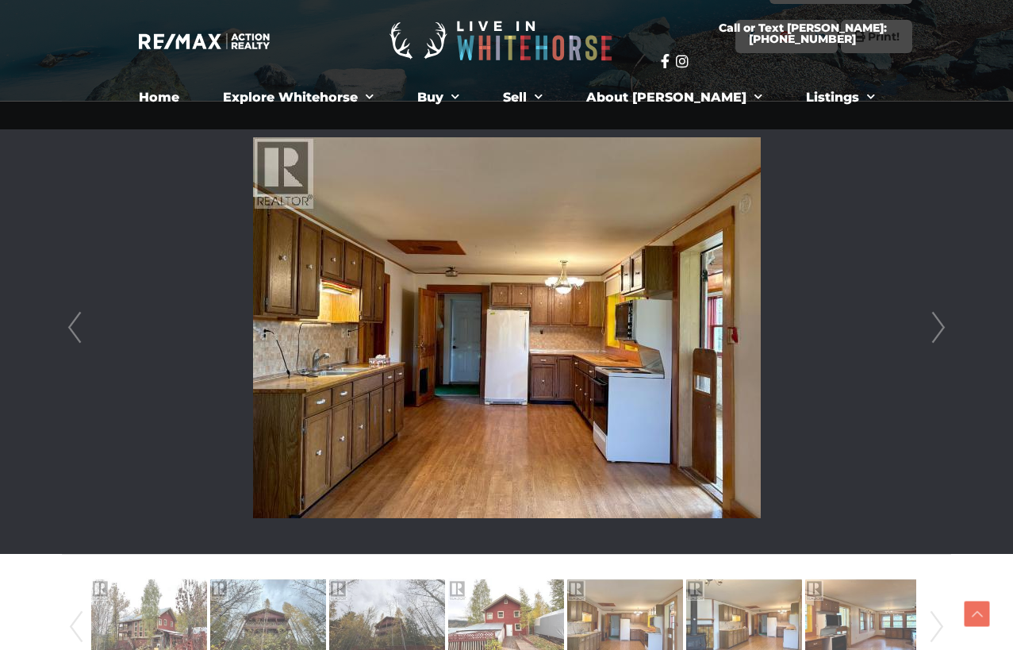
click at [928, 332] on link "Next" at bounding box center [939, 328] width 24 height 452
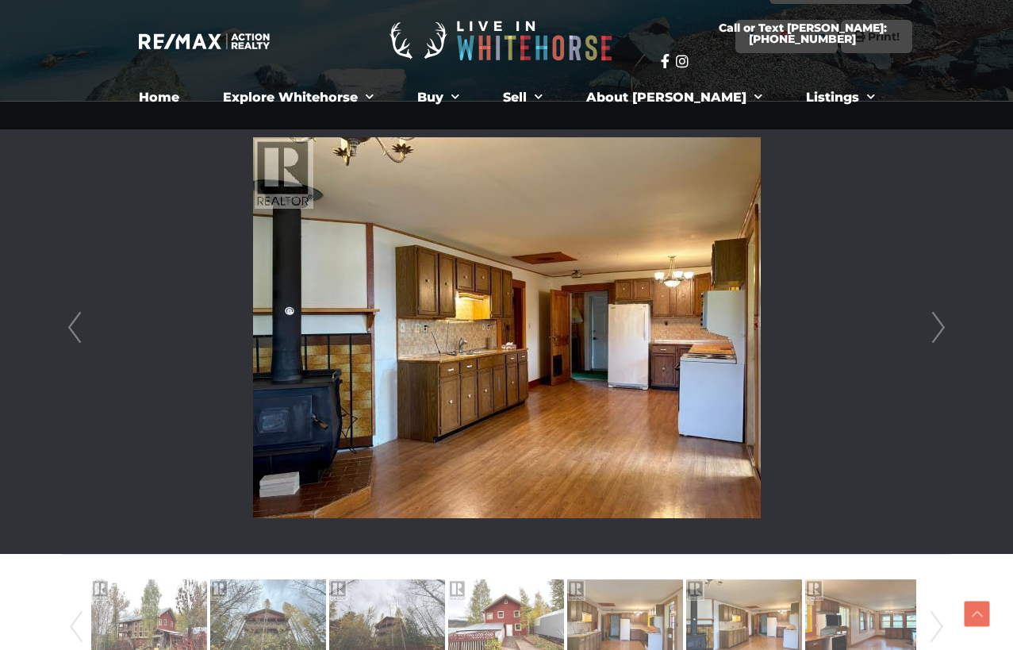
click at [928, 332] on link "Next" at bounding box center [939, 328] width 24 height 452
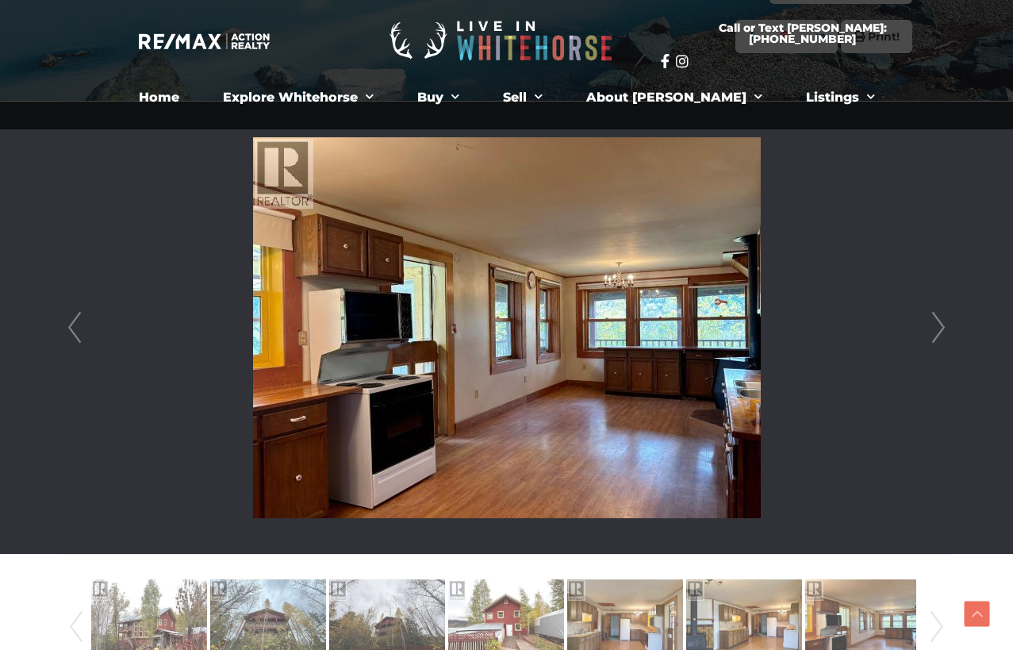
scroll to position [319, 0]
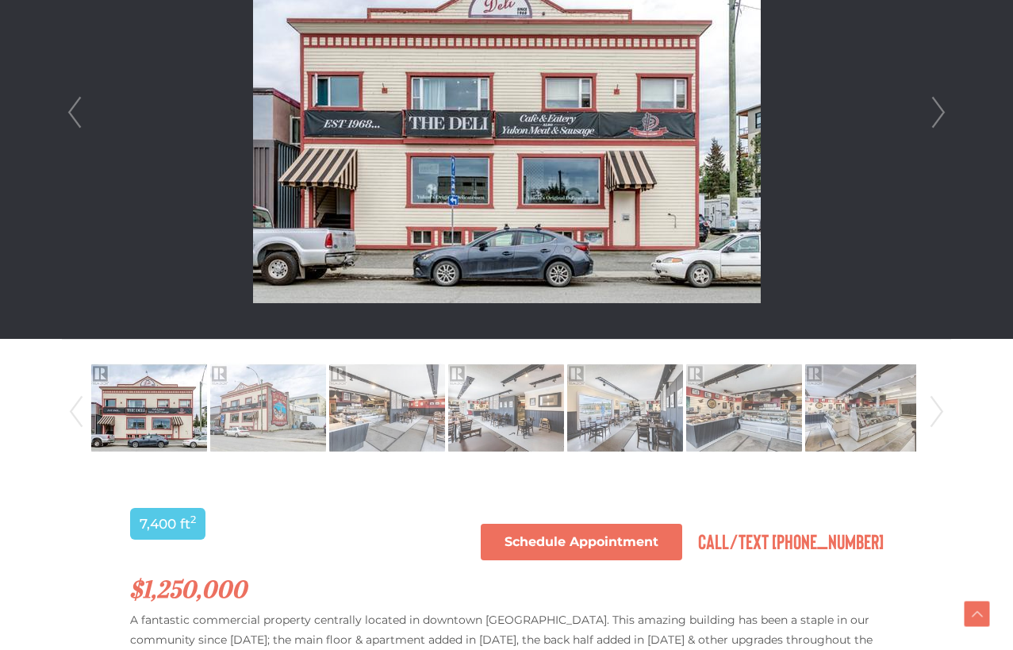
scroll to position [759, 0]
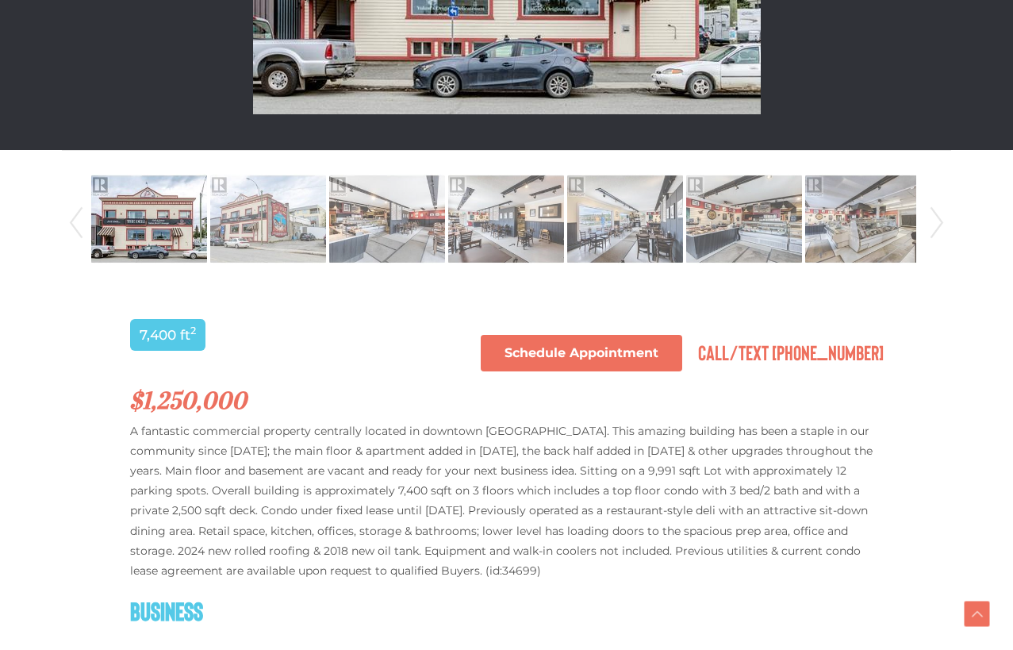
click at [159, 210] on img at bounding box center [149, 219] width 116 height 90
click at [158, 205] on img at bounding box center [149, 219] width 116 height 90
click at [298, 215] on img at bounding box center [268, 219] width 116 height 90
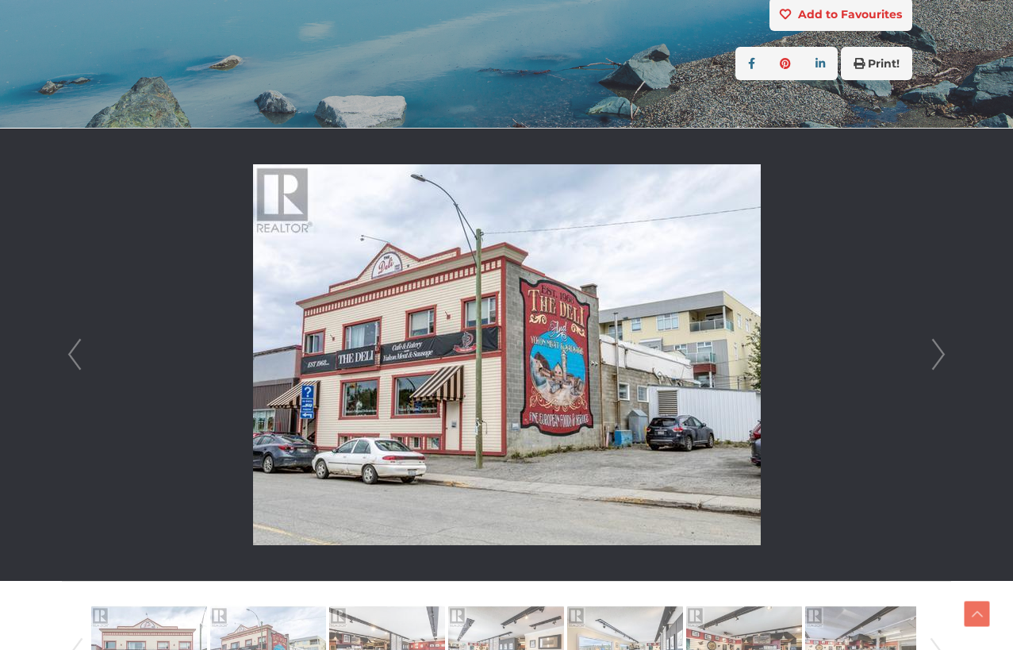
scroll to position [309, 0]
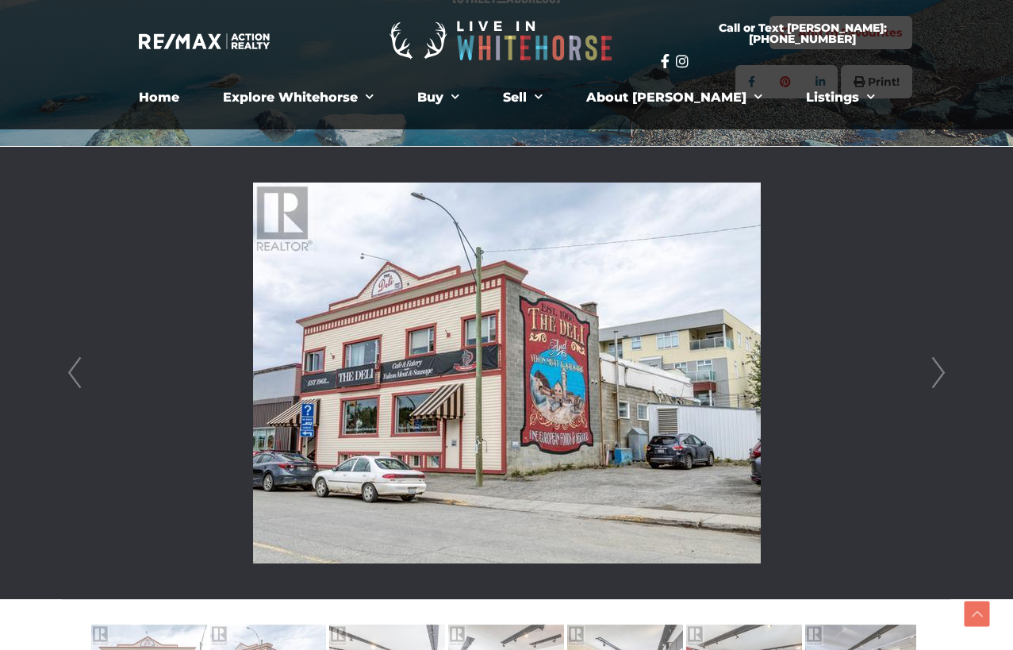
click at [943, 359] on link "Next" at bounding box center [939, 373] width 24 height 452
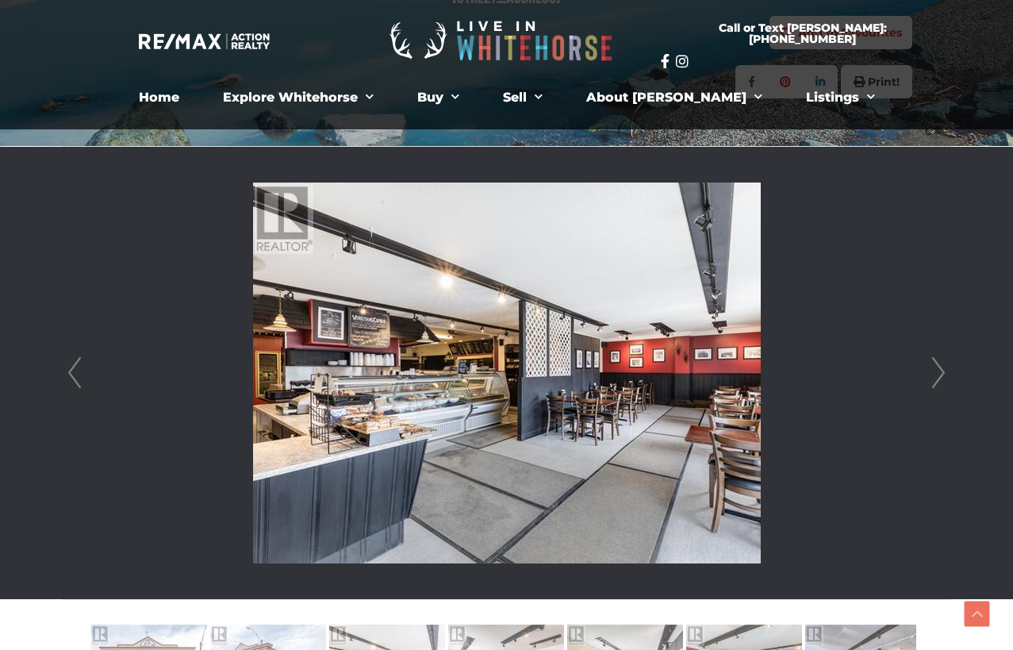
click at [944, 358] on link "Next" at bounding box center [939, 373] width 24 height 452
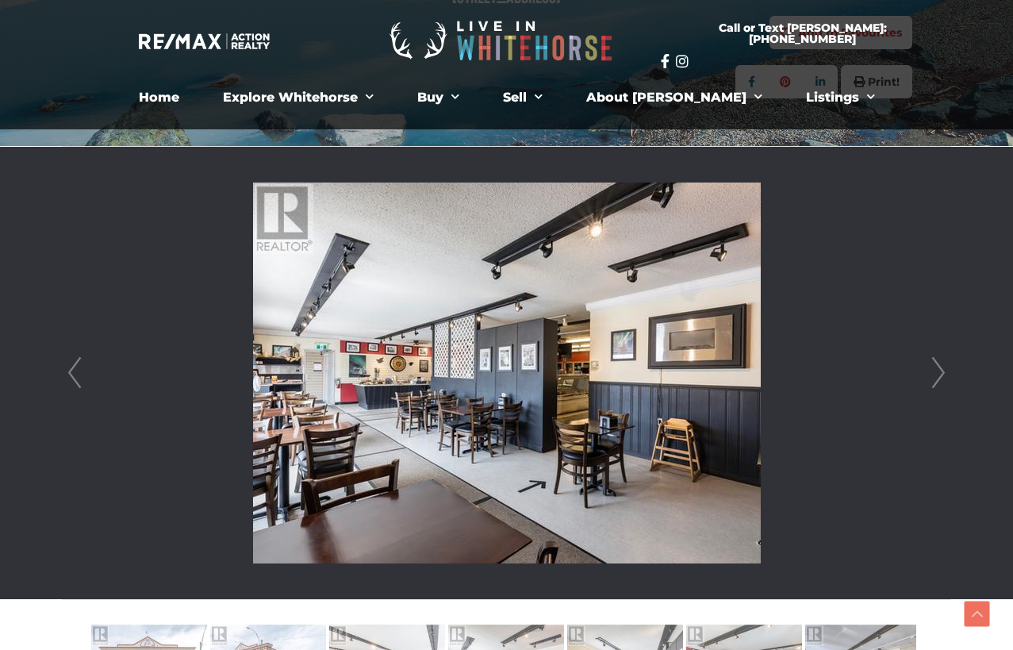
click at [944, 358] on link "Next" at bounding box center [939, 373] width 24 height 452
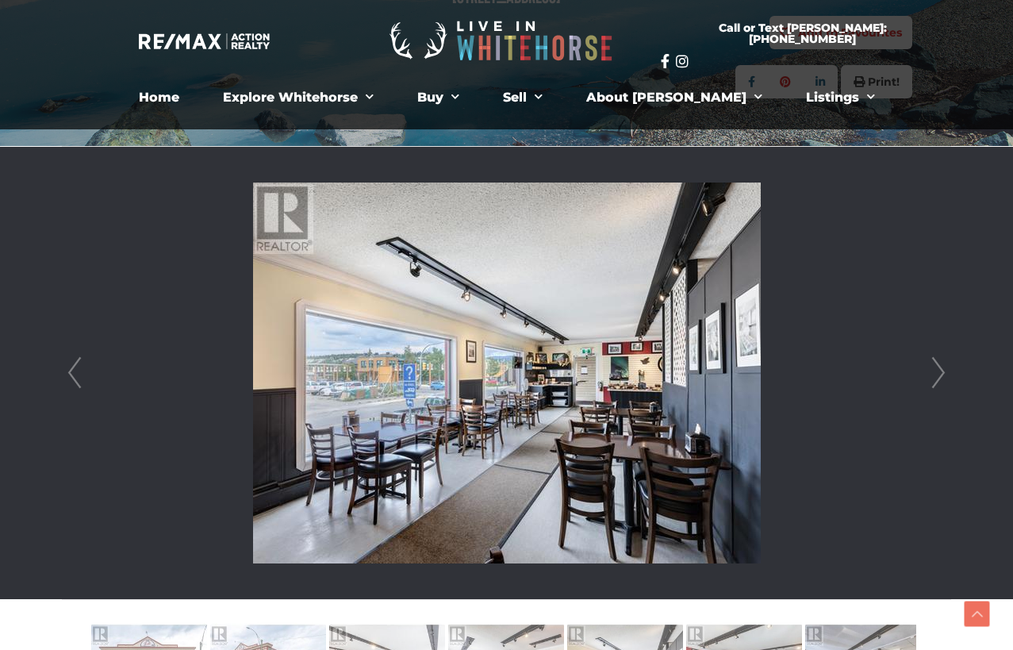
click at [944, 358] on link "Next" at bounding box center [939, 373] width 24 height 452
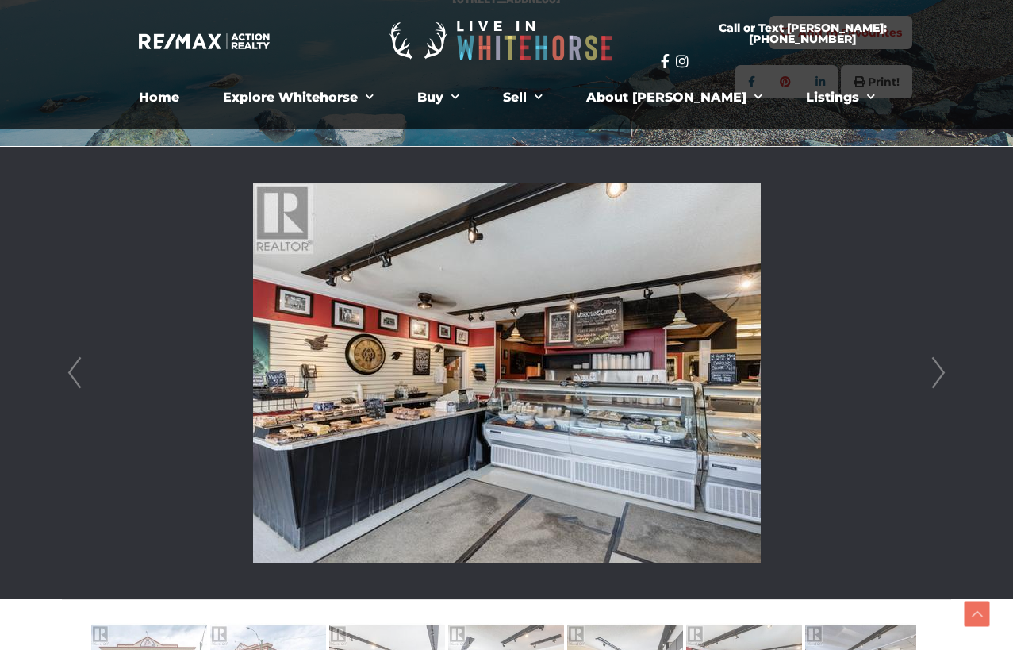
click at [944, 358] on link "Next" at bounding box center [939, 373] width 24 height 452
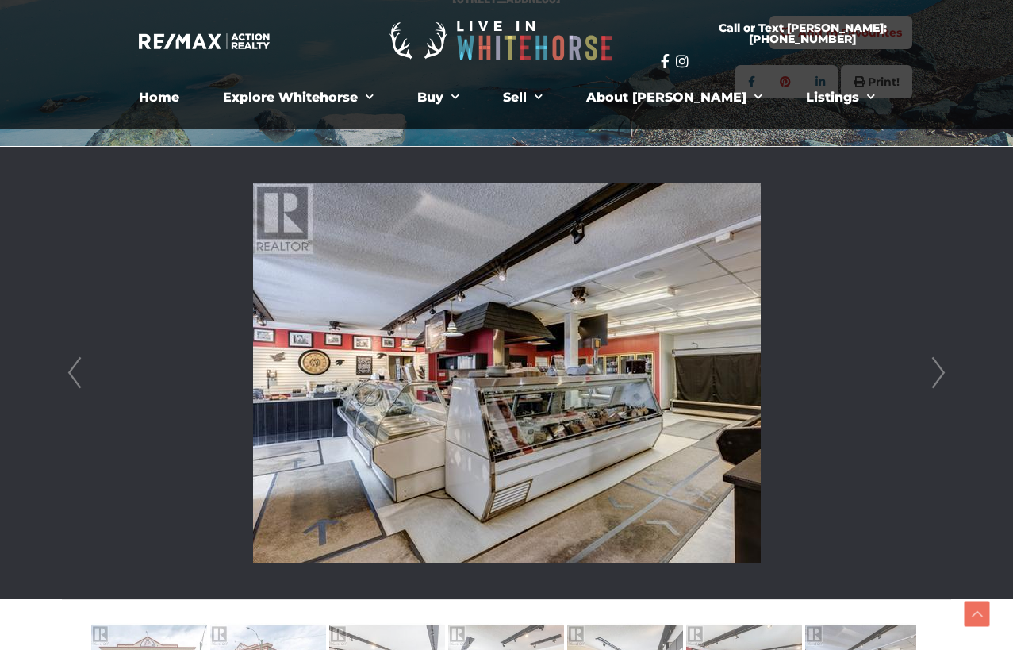
click at [944, 358] on link "Next" at bounding box center [939, 373] width 24 height 452
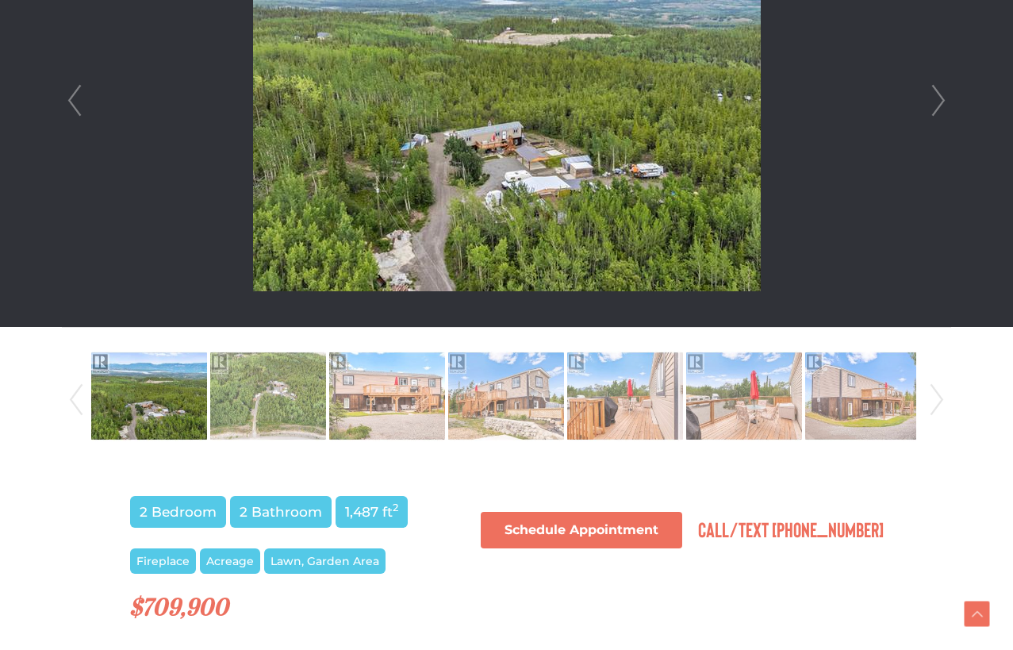
scroll to position [569, 0]
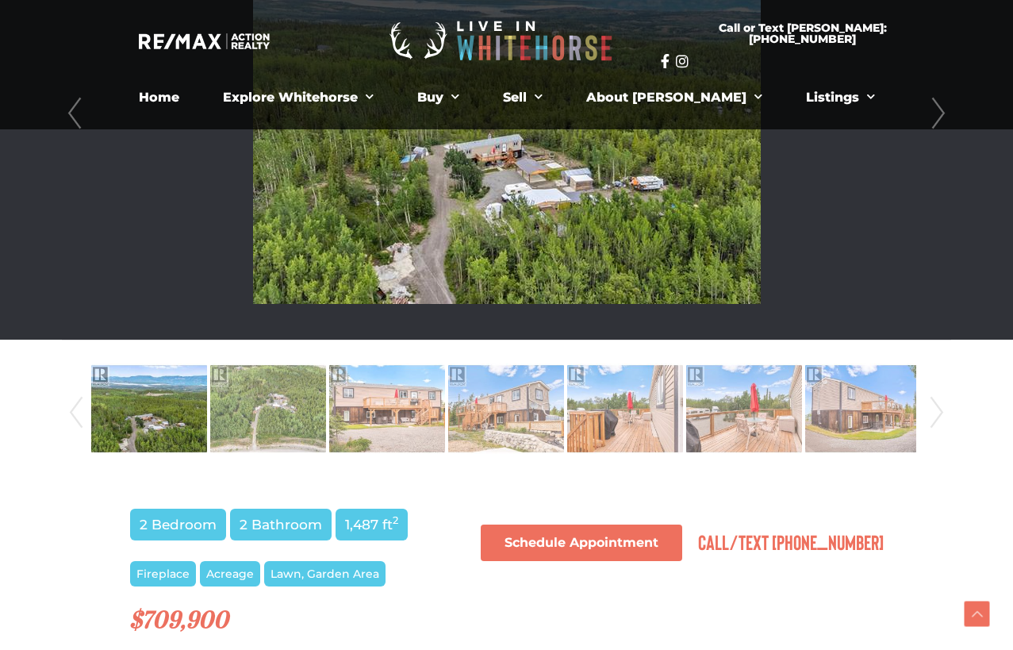
click at [937, 122] on link "Next" at bounding box center [939, 113] width 24 height 452
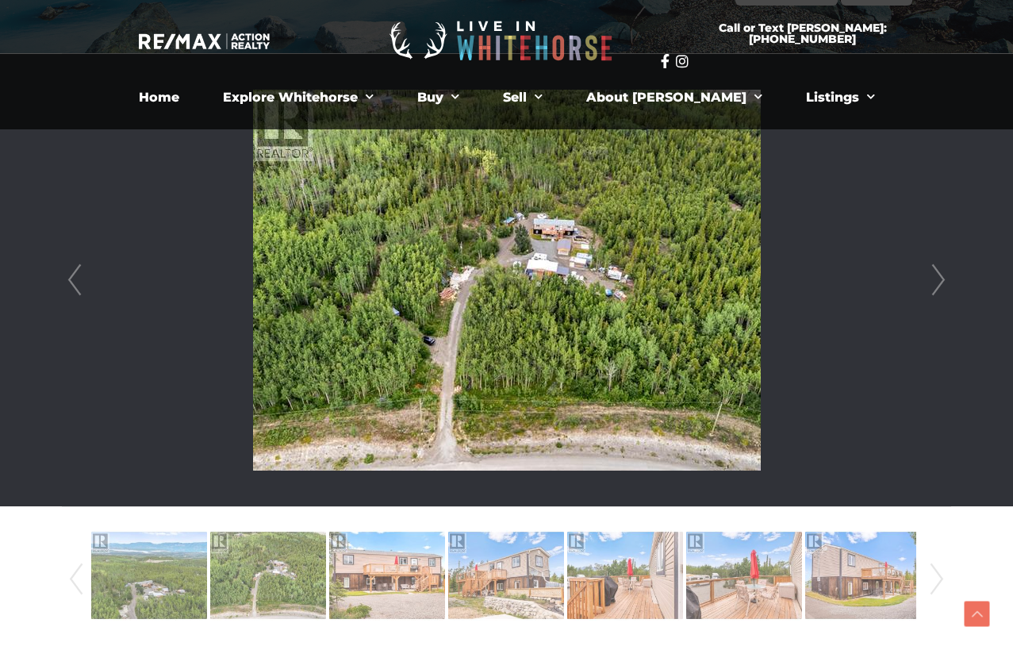
scroll to position [390, 0]
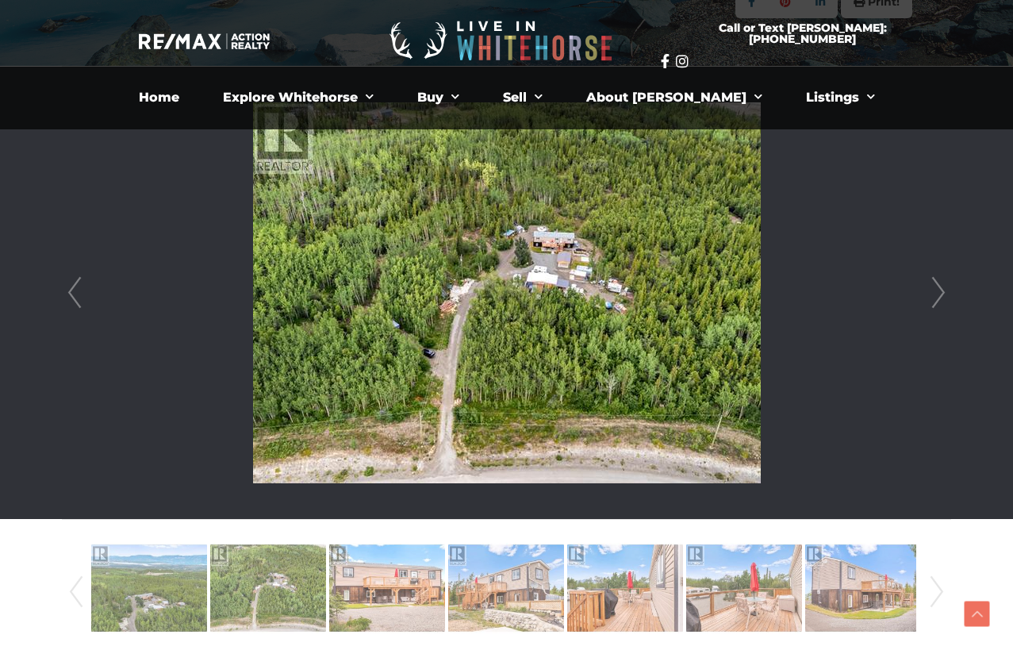
click at [76, 298] on link "Prev" at bounding box center [75, 293] width 24 height 452
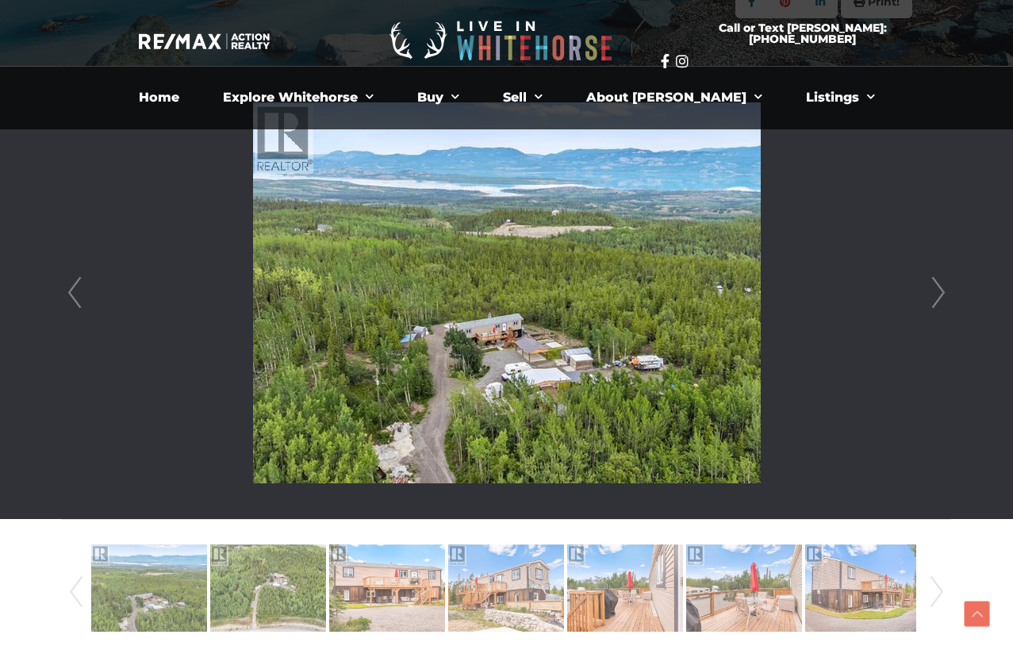
click at [936, 298] on link "Next" at bounding box center [939, 293] width 24 height 452
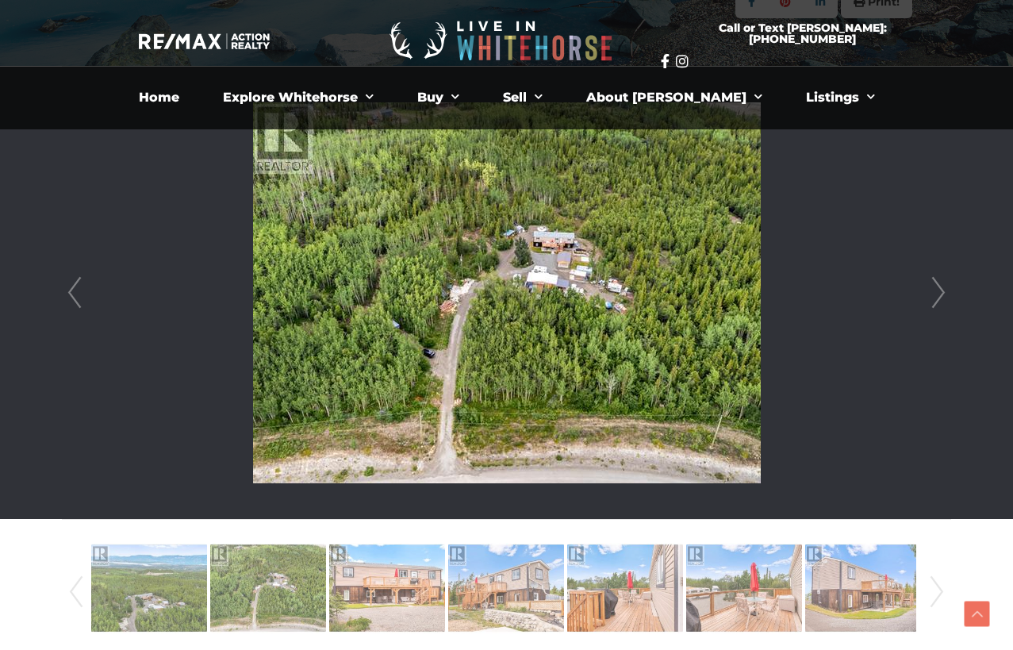
click at [936, 298] on link "Next" at bounding box center [939, 293] width 24 height 452
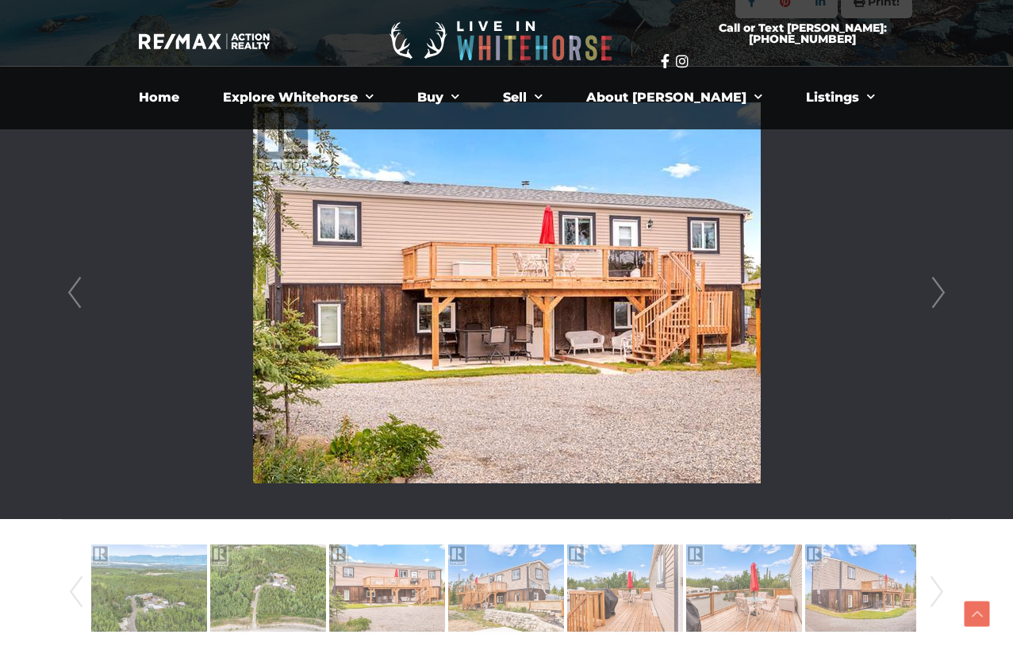
click at [936, 298] on link "Next" at bounding box center [939, 293] width 24 height 452
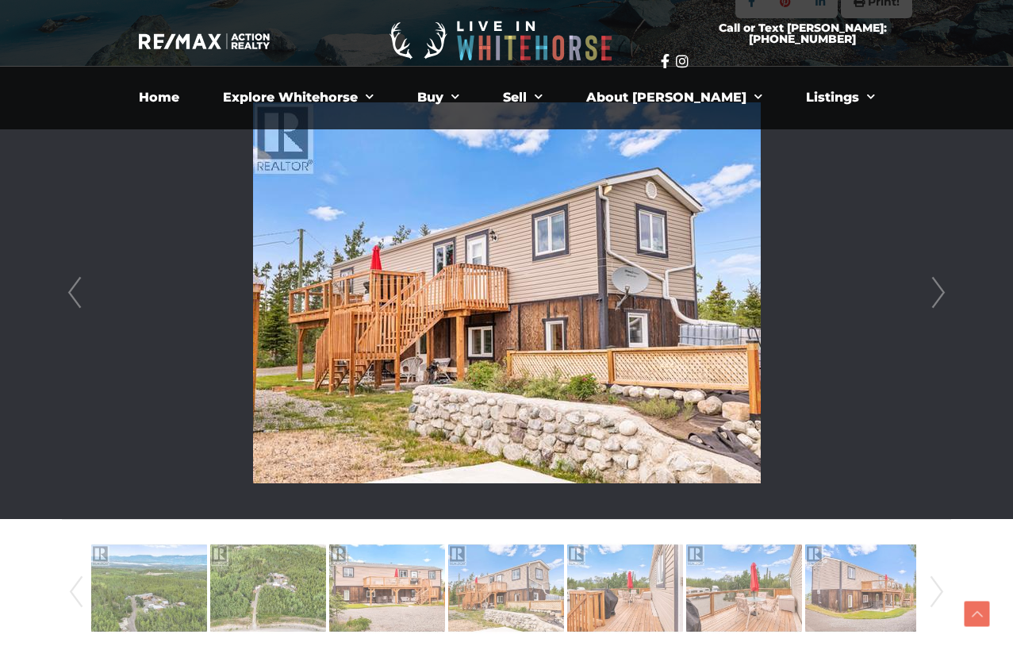
click at [936, 298] on link "Next" at bounding box center [939, 293] width 24 height 452
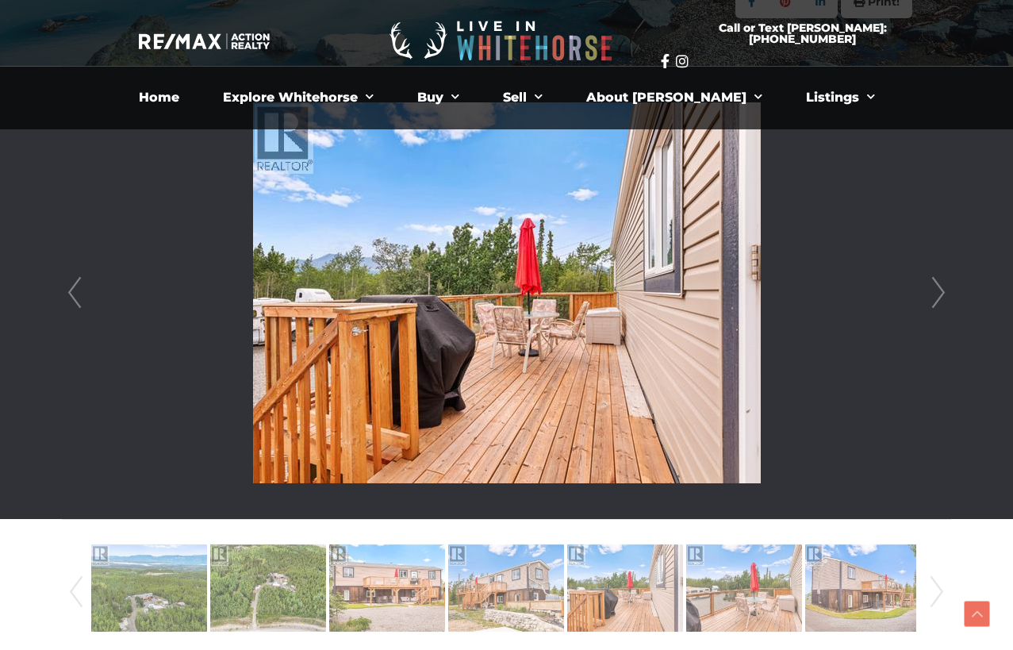
click at [936, 298] on link "Next" at bounding box center [939, 293] width 24 height 452
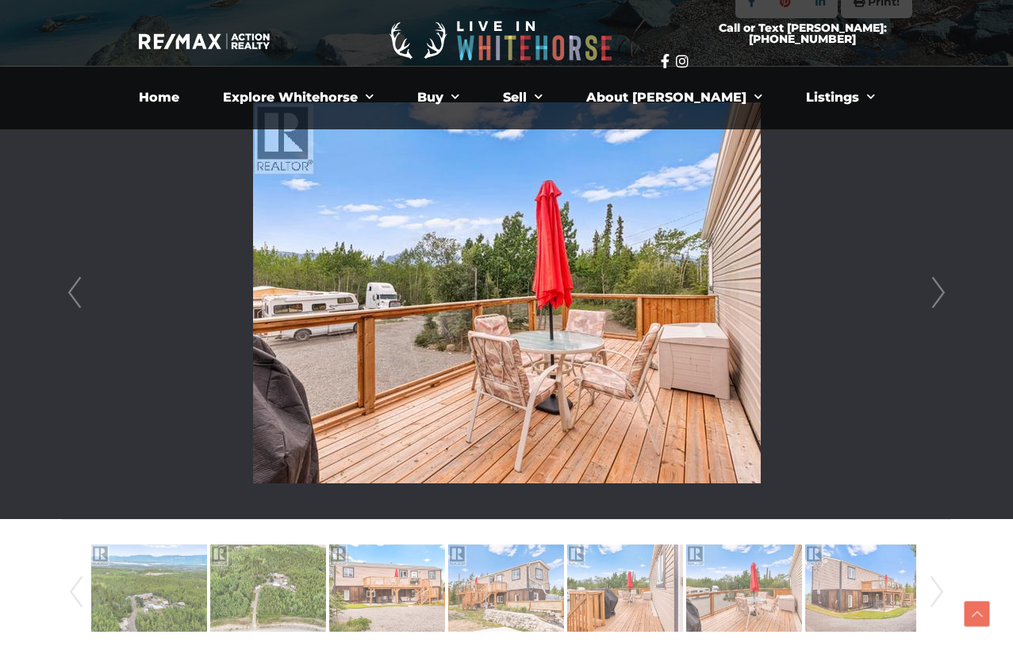
click at [936, 298] on link "Next" at bounding box center [939, 293] width 24 height 452
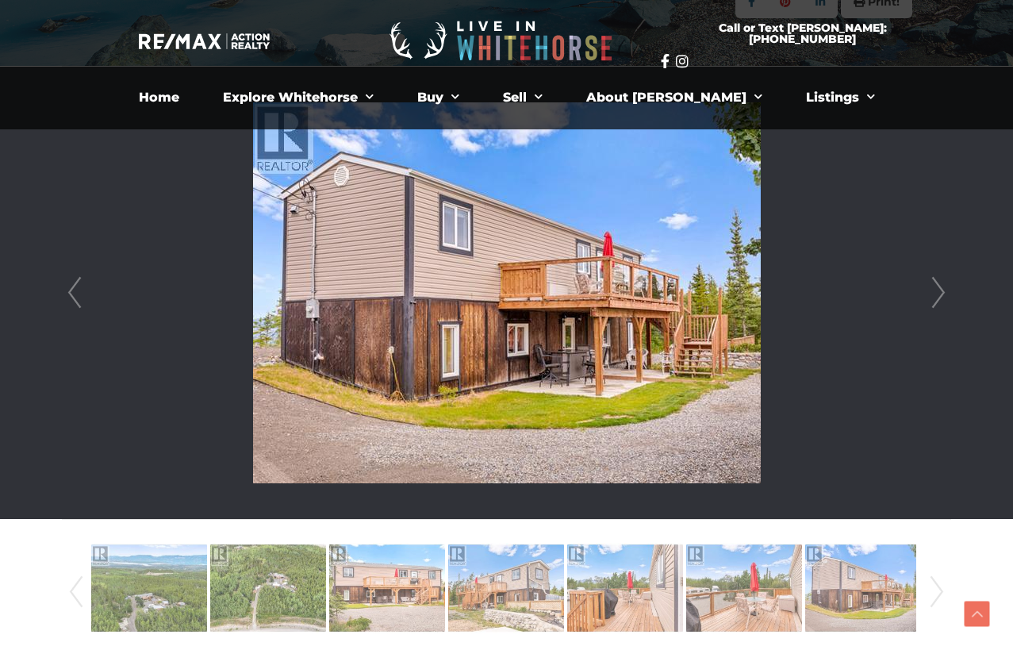
click at [936, 298] on link "Next" at bounding box center [939, 293] width 24 height 452
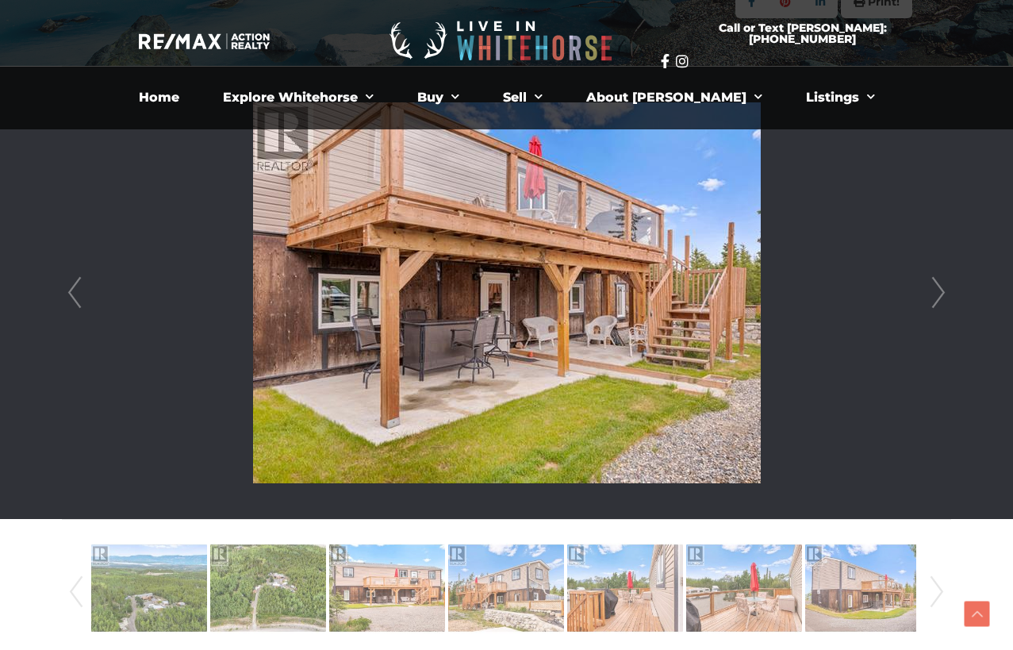
click at [936, 298] on link "Next" at bounding box center [939, 293] width 24 height 452
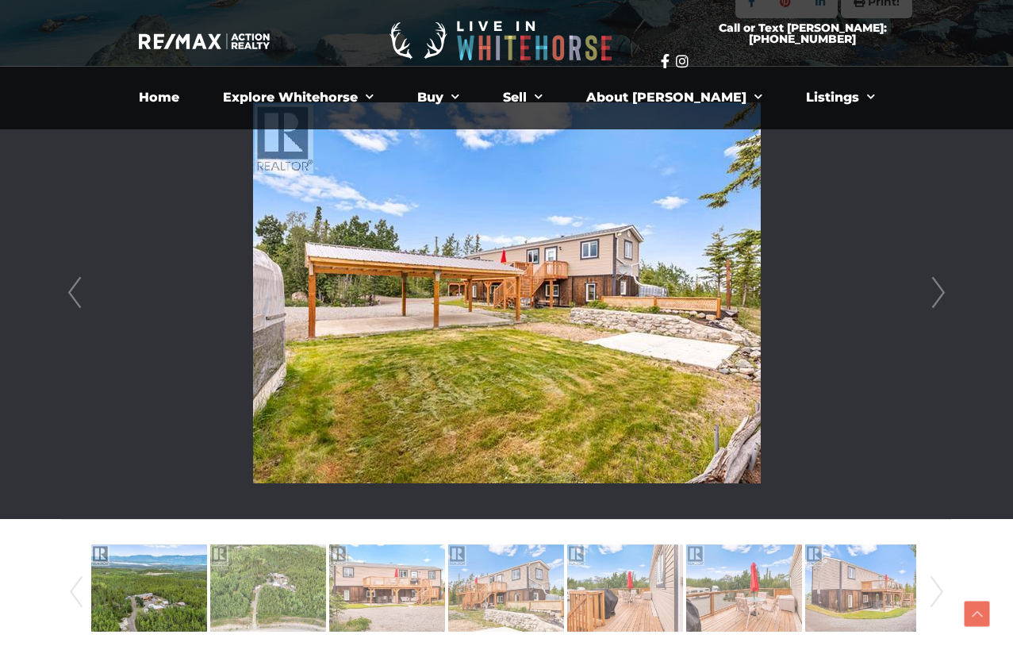
click at [936, 298] on link "Next" at bounding box center [939, 293] width 24 height 452
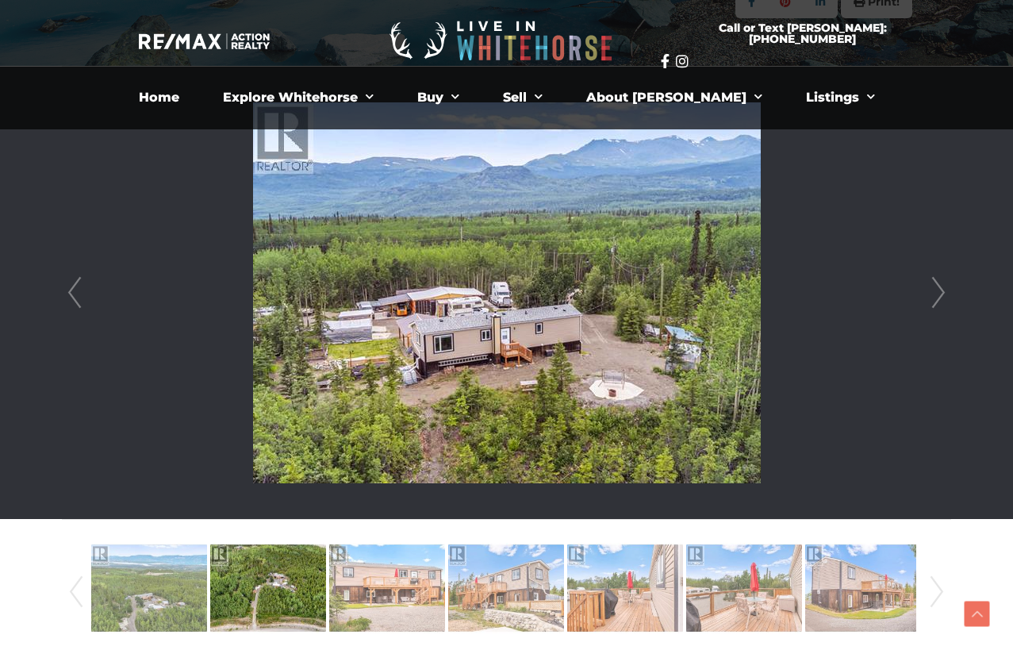
click at [71, 275] on link "Prev" at bounding box center [75, 293] width 24 height 452
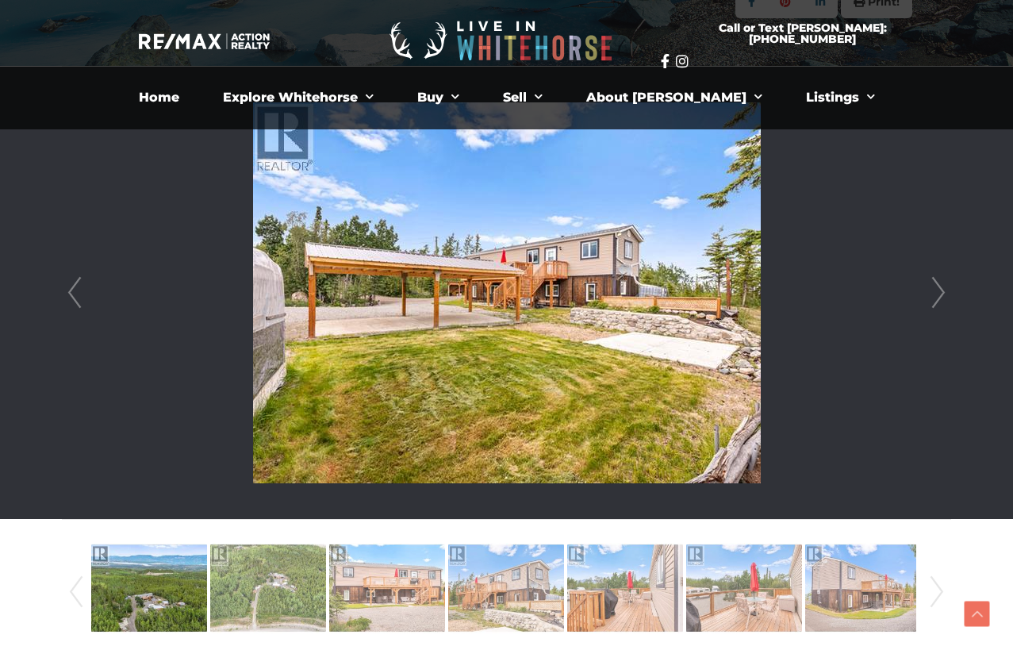
click at [927, 297] on link "Next" at bounding box center [939, 293] width 24 height 452
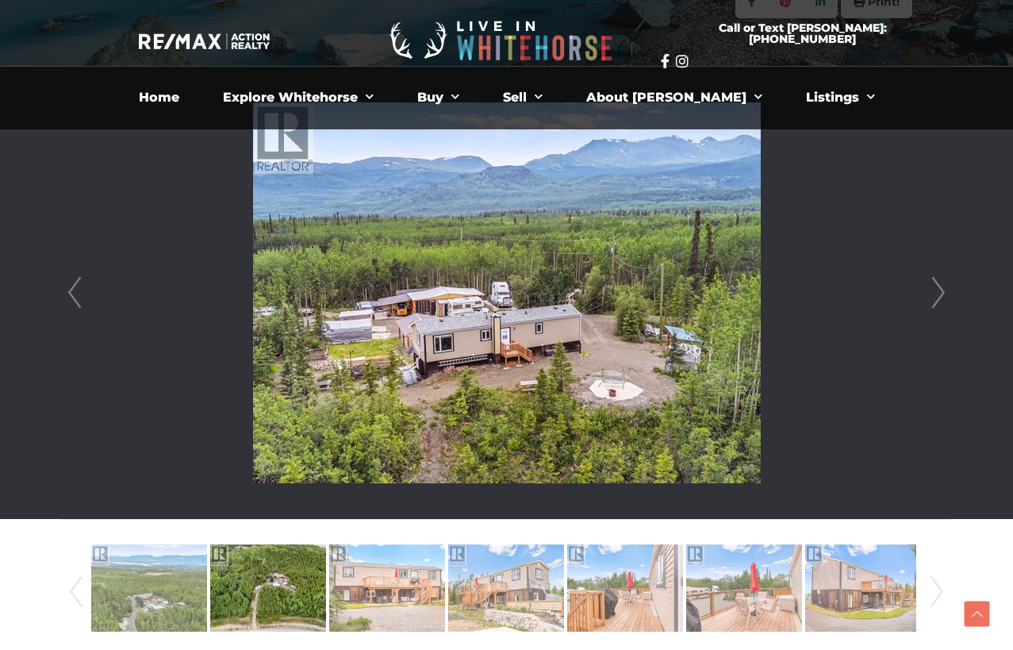
click at [927, 297] on link "Next" at bounding box center [939, 293] width 24 height 452
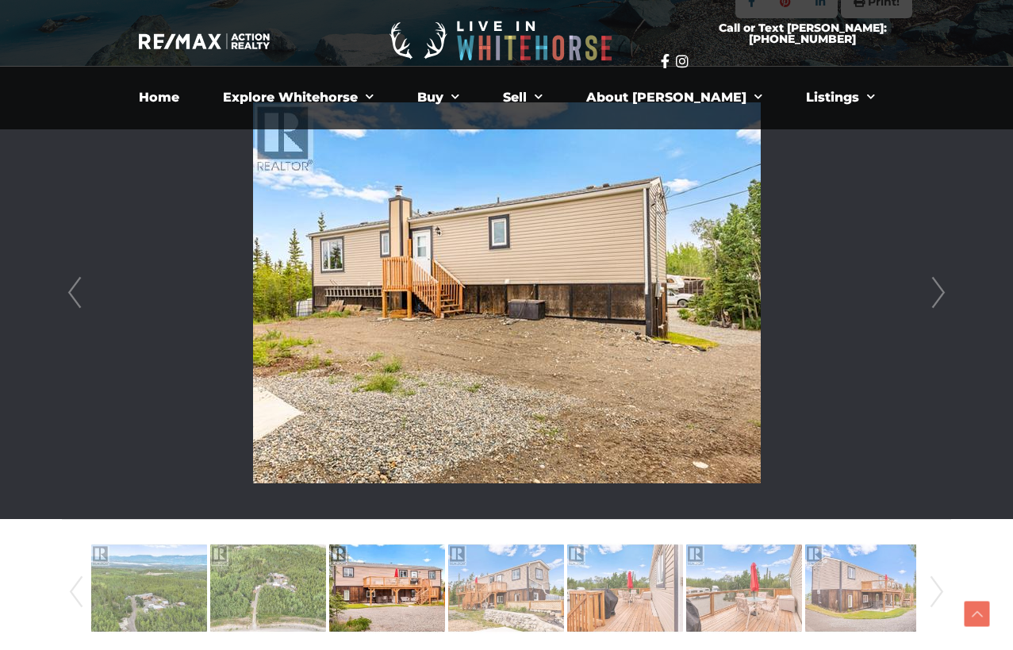
click at [927, 297] on link "Next" at bounding box center [939, 293] width 24 height 452
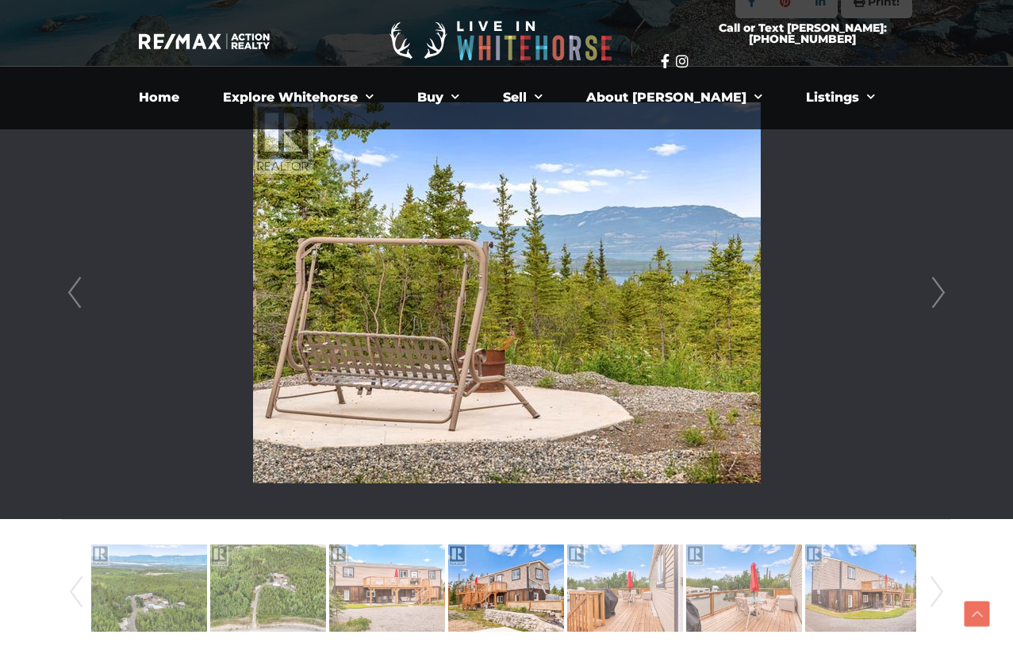
click at [926, 298] on li at bounding box center [507, 293] width 888 height 452
click at [937, 291] on link "Next" at bounding box center [939, 293] width 24 height 452
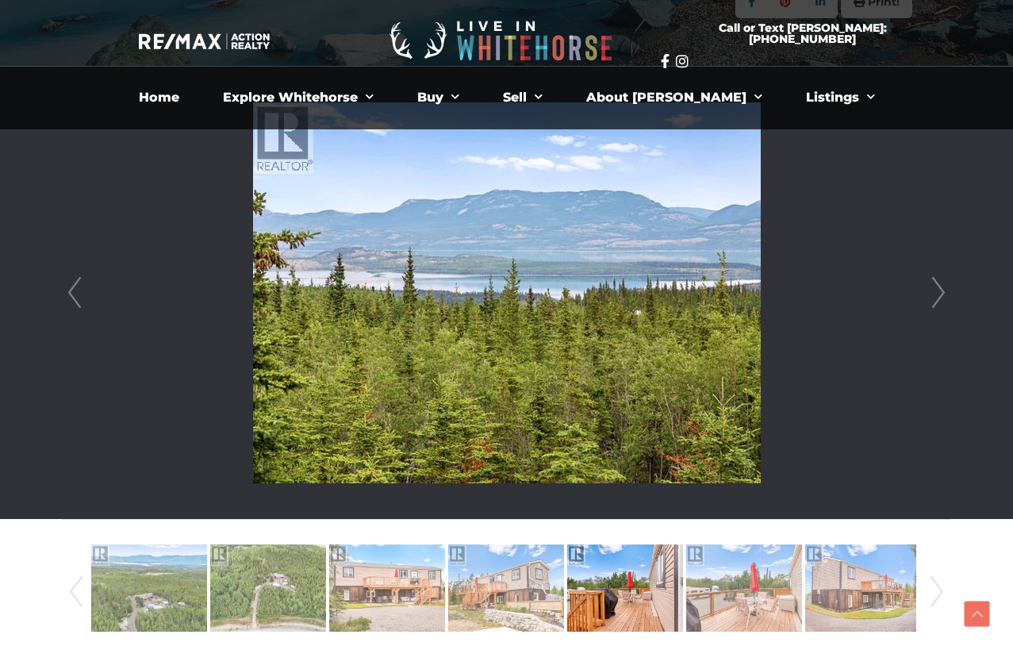
click at [937, 291] on link "Next" at bounding box center [939, 293] width 24 height 452
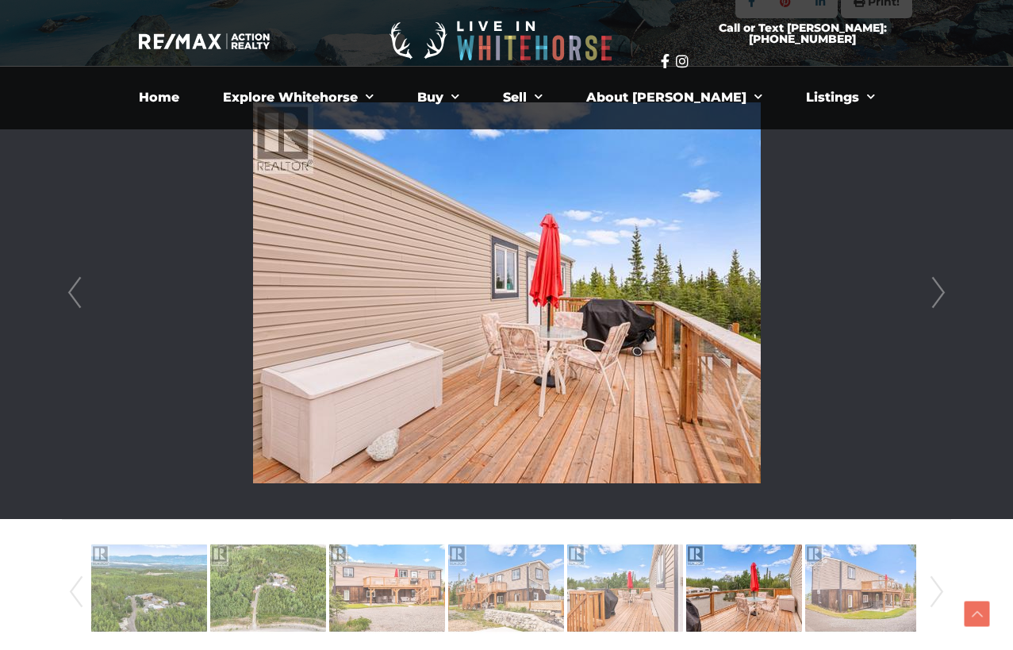
click at [937, 291] on link "Next" at bounding box center [939, 293] width 24 height 452
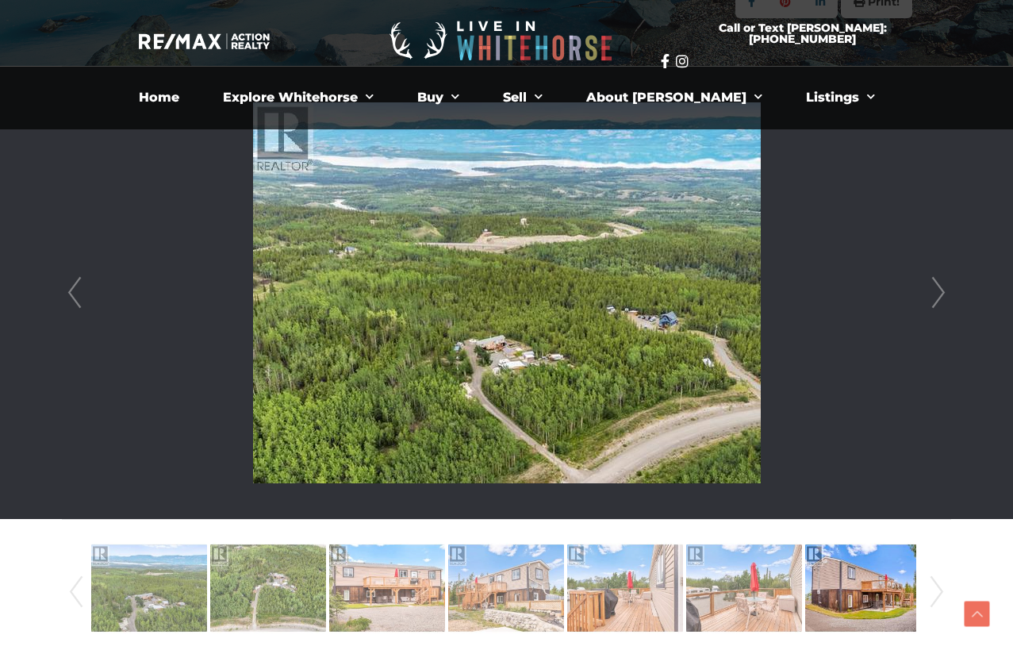
click at [937, 291] on link "Next" at bounding box center [939, 293] width 24 height 452
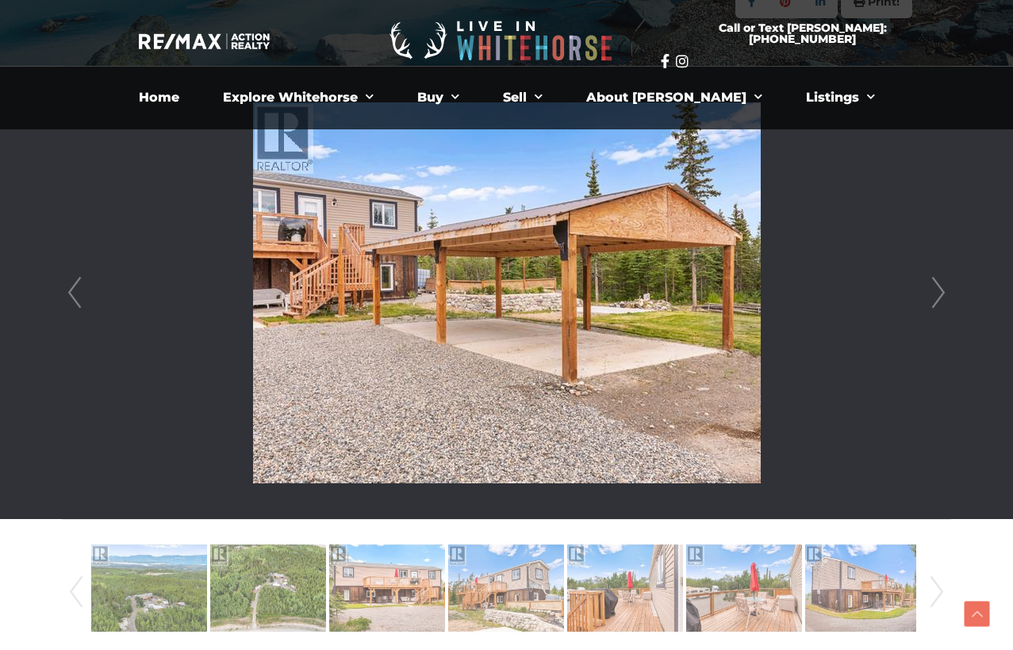
click at [937, 291] on link "Next" at bounding box center [939, 293] width 24 height 452
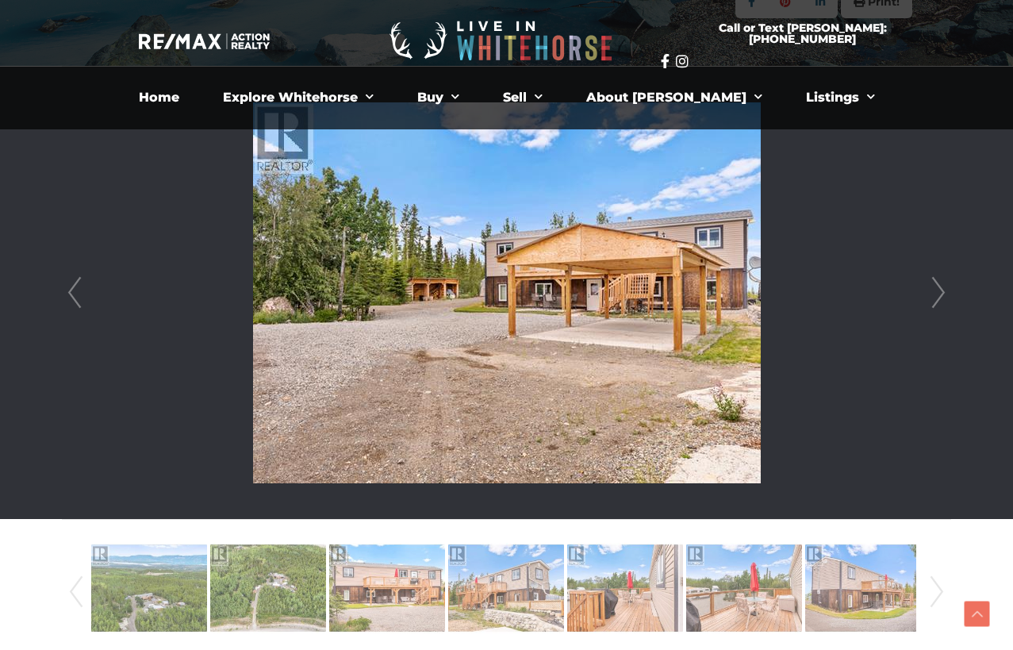
click at [937, 291] on link "Next" at bounding box center [939, 293] width 24 height 452
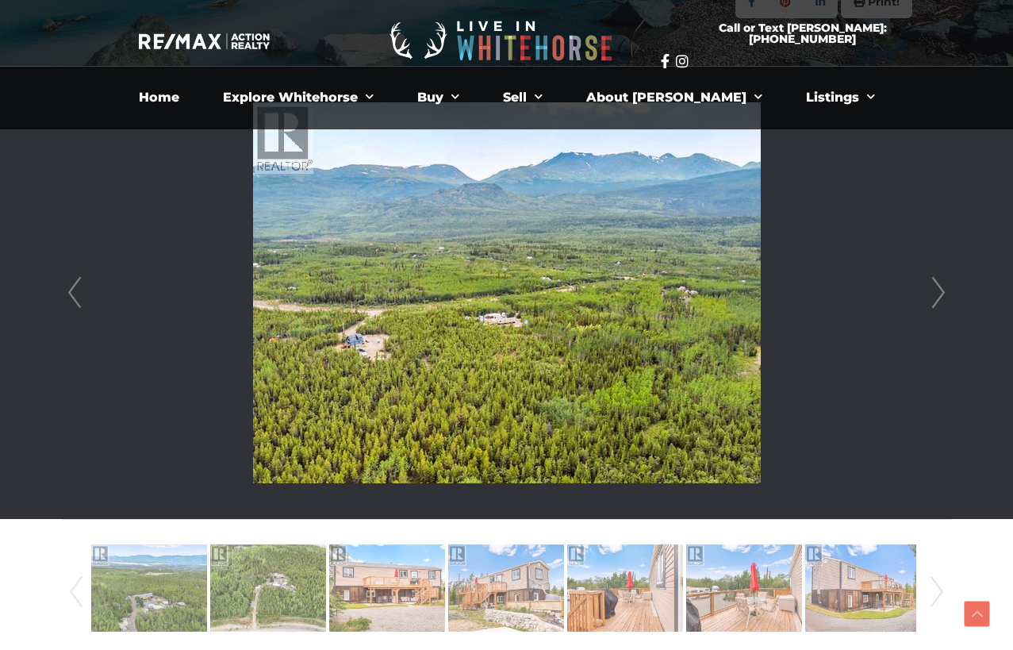
click at [937, 291] on link "Next" at bounding box center [939, 293] width 24 height 452
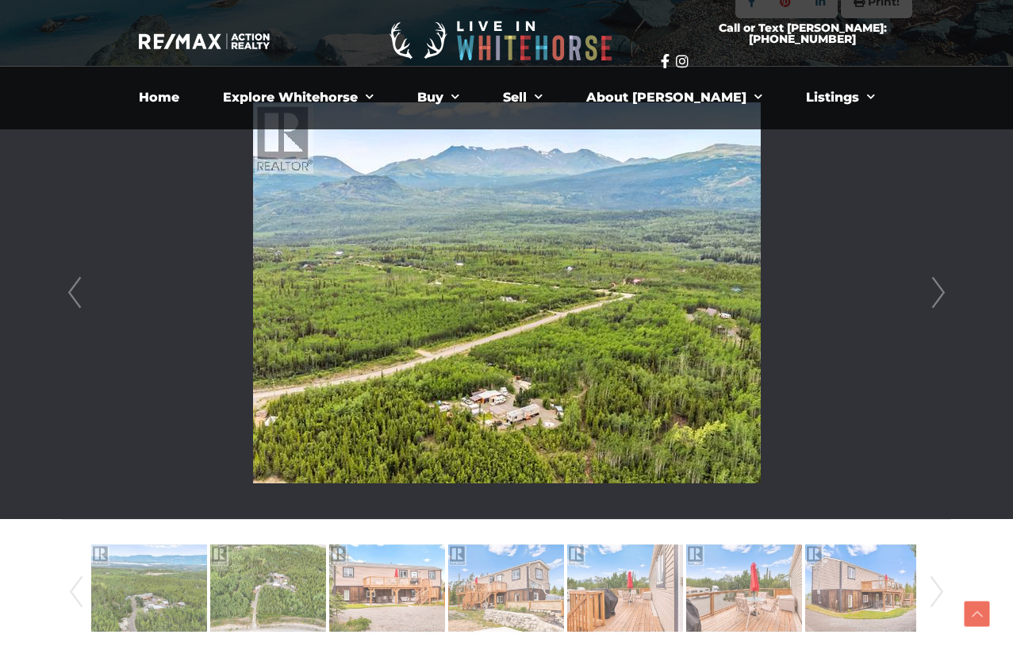
click at [937, 291] on link "Next" at bounding box center [939, 293] width 24 height 452
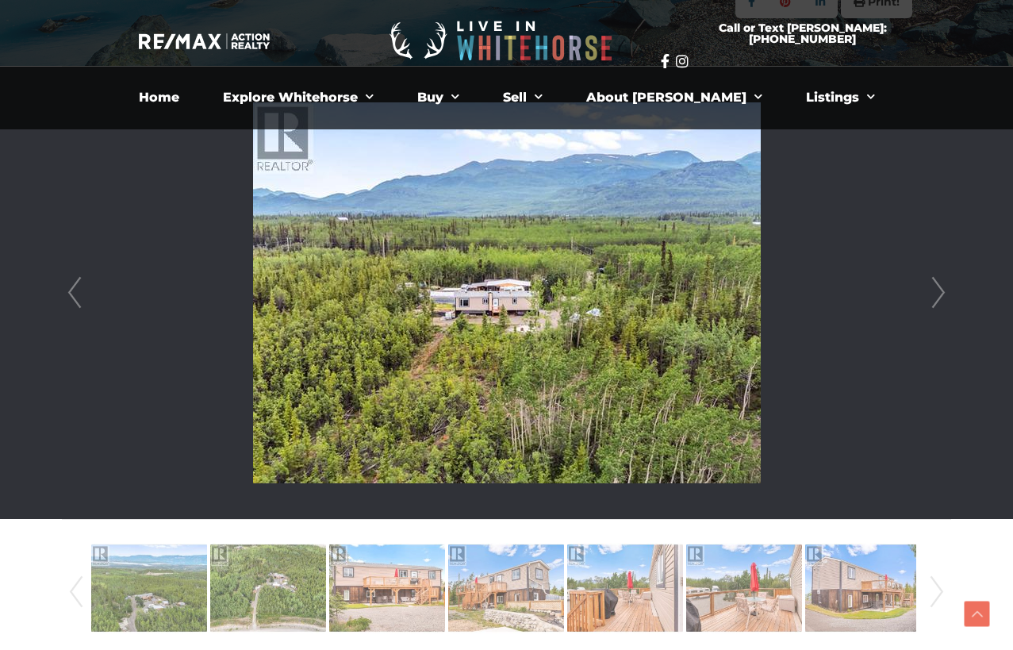
click at [937, 291] on link "Next" at bounding box center [939, 293] width 24 height 452
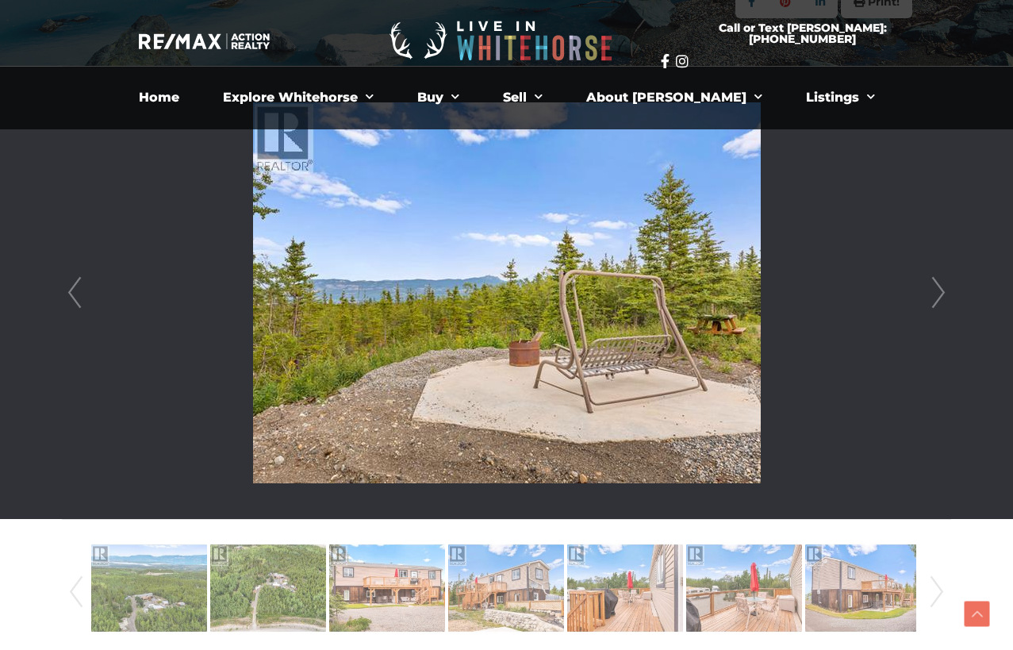
click at [940, 294] on link "Next" at bounding box center [939, 293] width 24 height 452
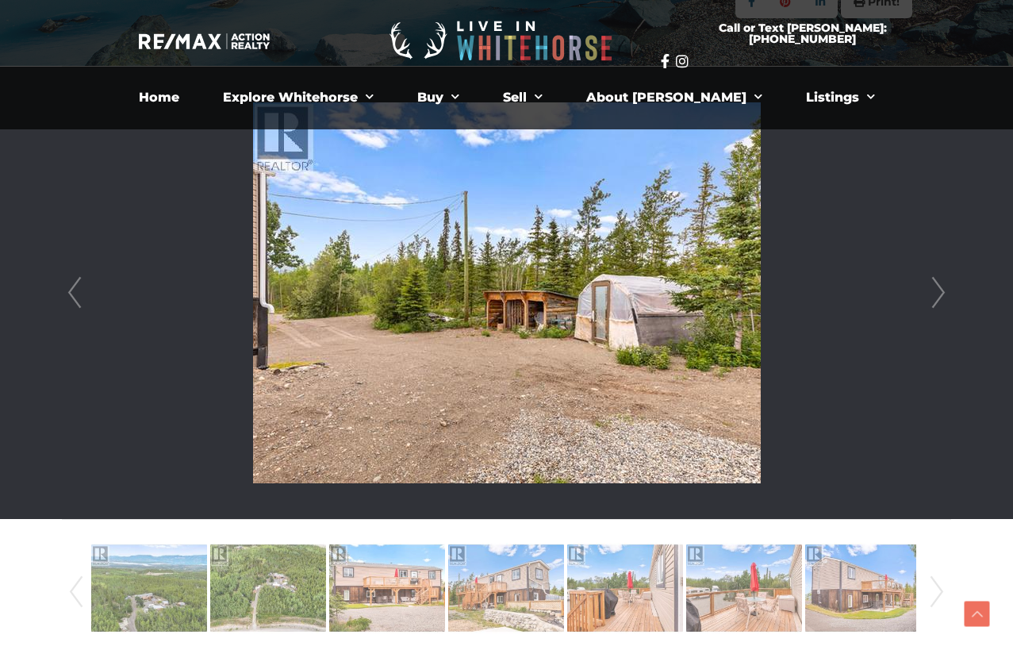
click at [940, 294] on link "Next" at bounding box center [939, 293] width 24 height 452
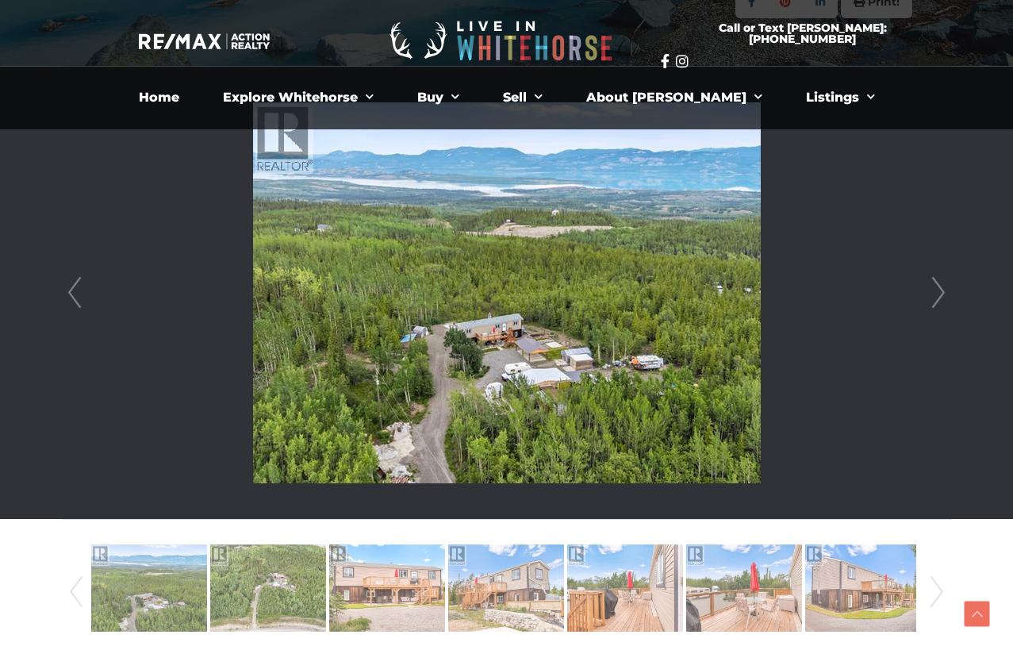
click at [940, 294] on link "Next" at bounding box center [939, 293] width 24 height 452
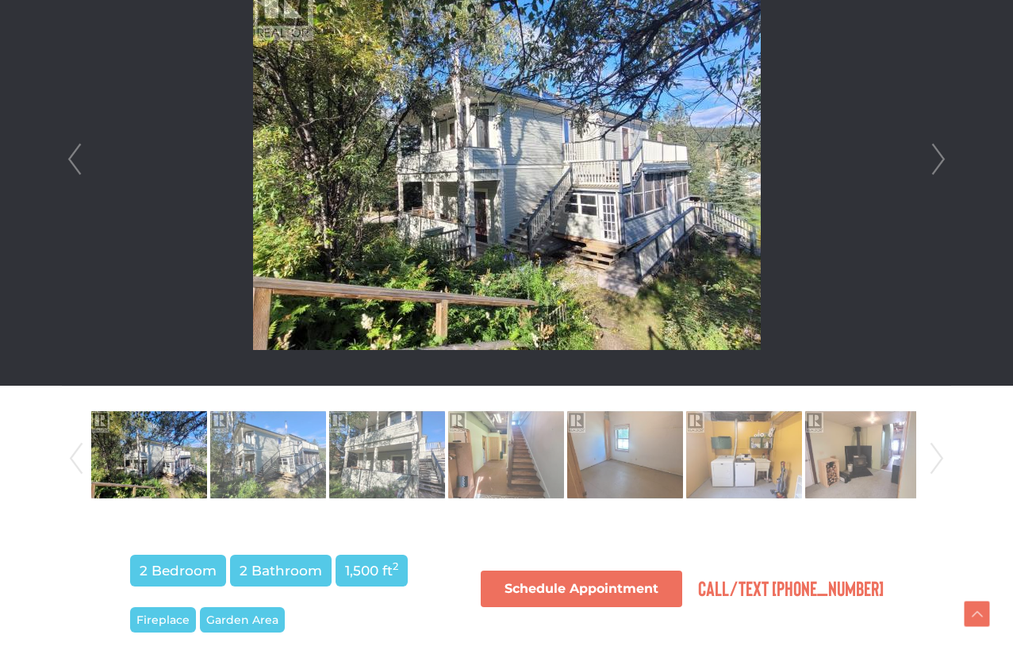
scroll to position [535, 0]
